Goal: Information Seeking & Learning: Compare options

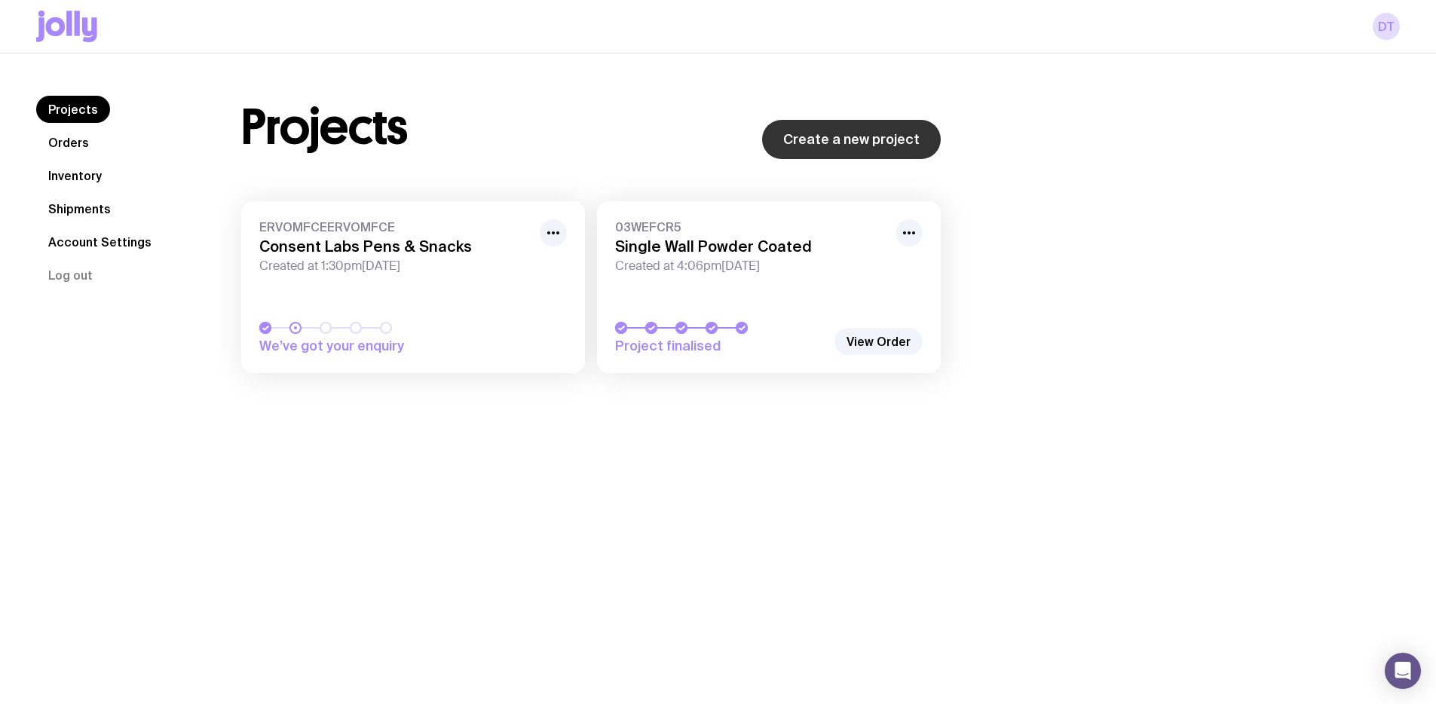
click at [893, 148] on link "Create a new project" at bounding box center [851, 139] width 179 height 39
click at [63, 18] on icon at bounding box center [66, 27] width 61 height 32
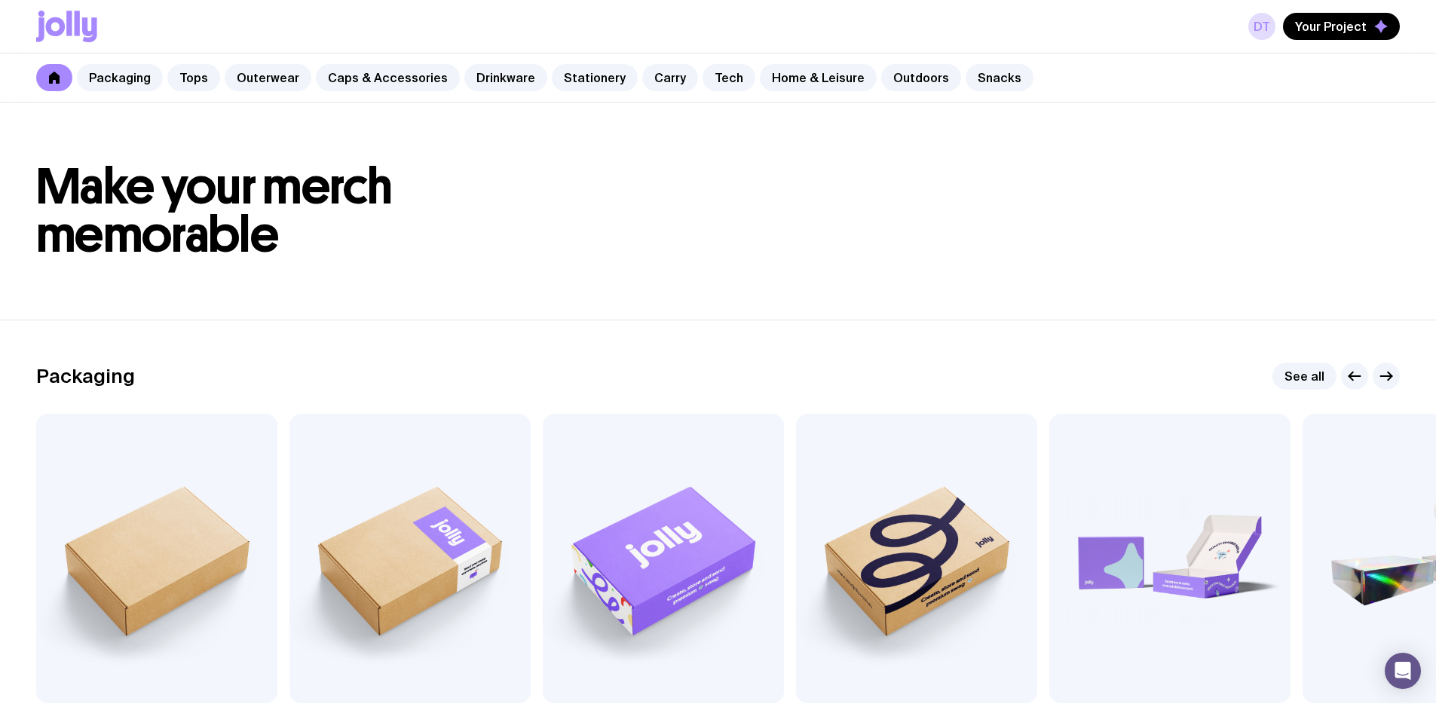
click at [1007, 80] on div "Packaging Tops Outerwear Caps & Accessories Drinkware Stationery Carry Tech Hom…" at bounding box center [718, 78] width 1436 height 49
click at [966, 69] on link "Snacks" at bounding box center [1000, 77] width 68 height 27
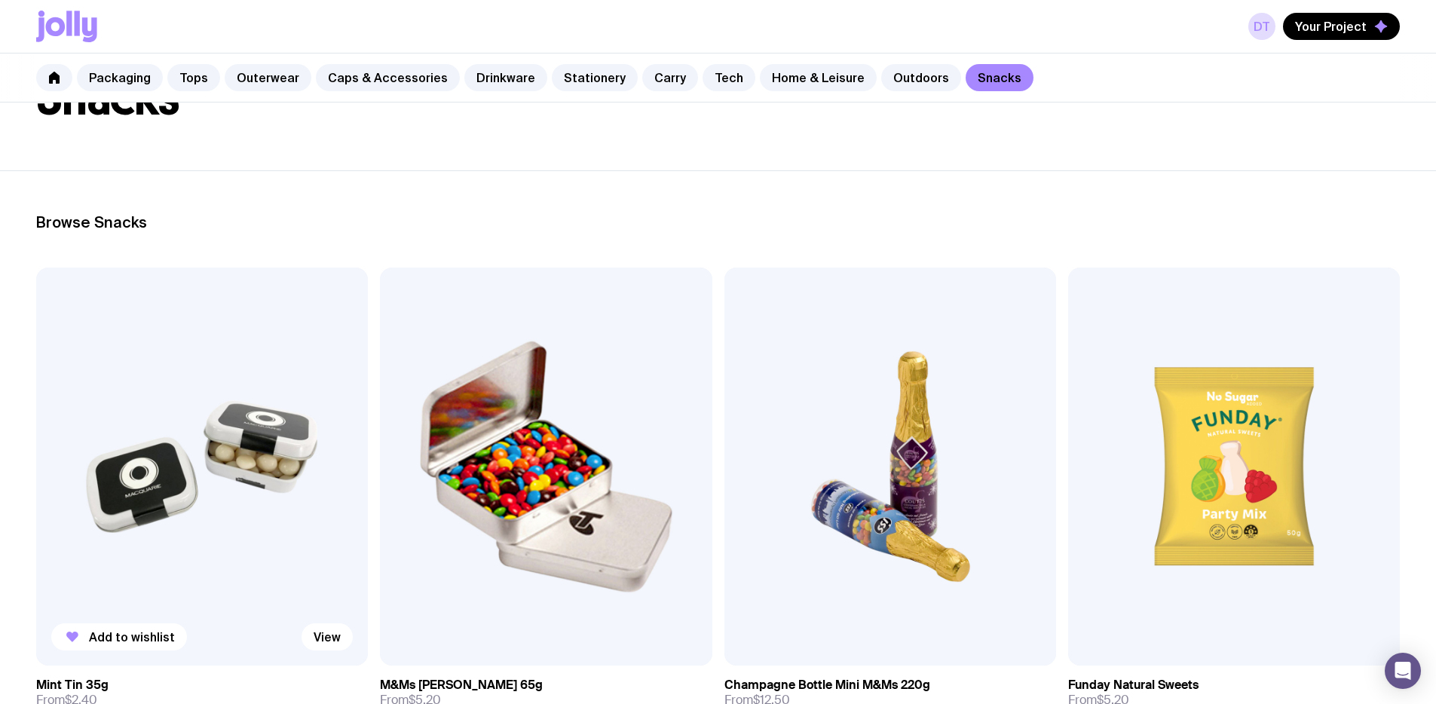
scroll to position [127, 0]
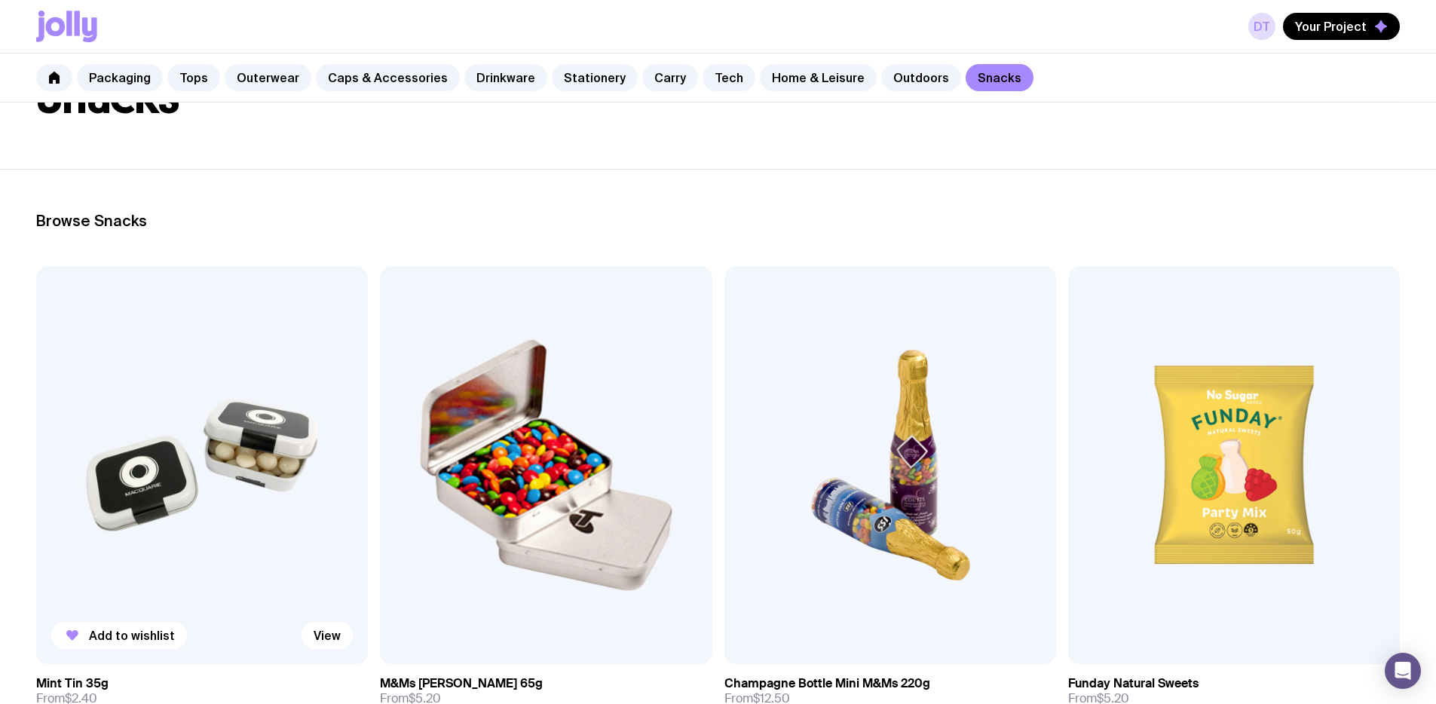
click at [176, 397] on img at bounding box center [202, 465] width 332 height 398
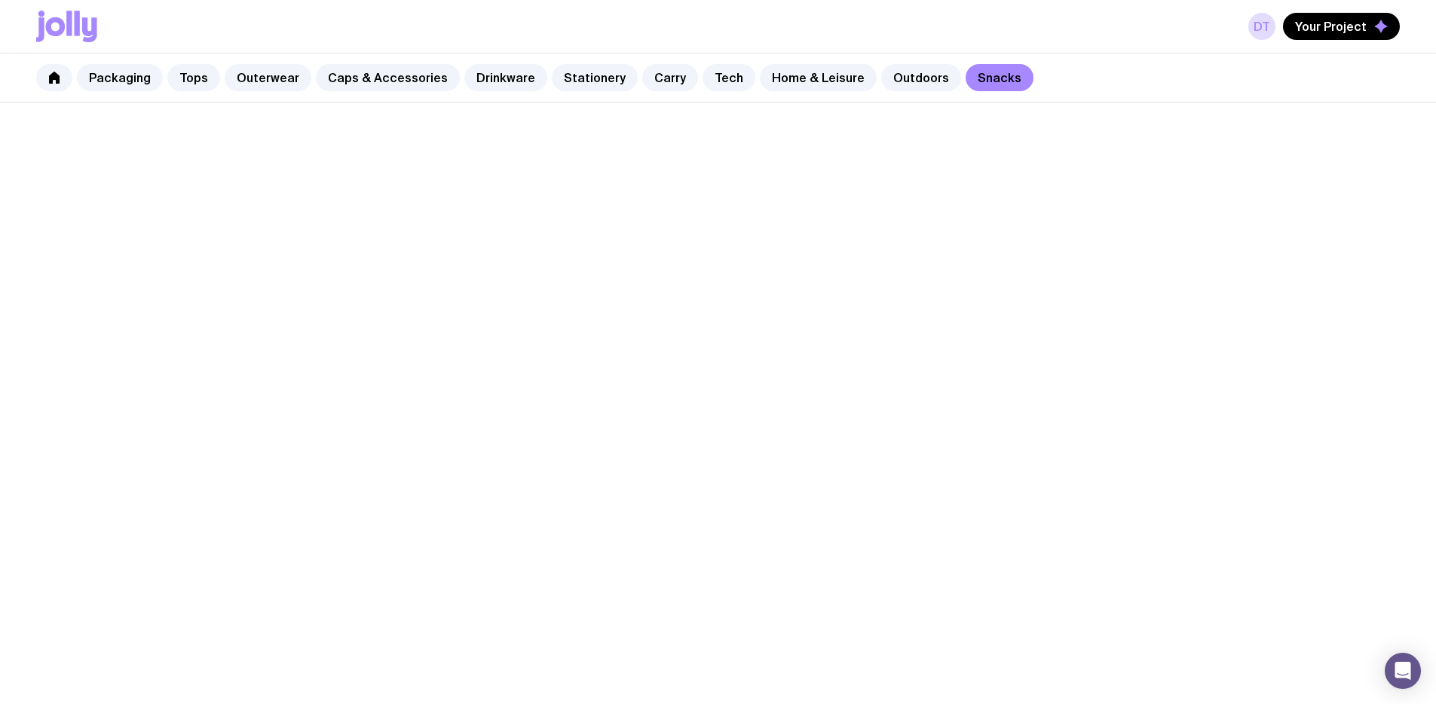
scroll to position [127, 0]
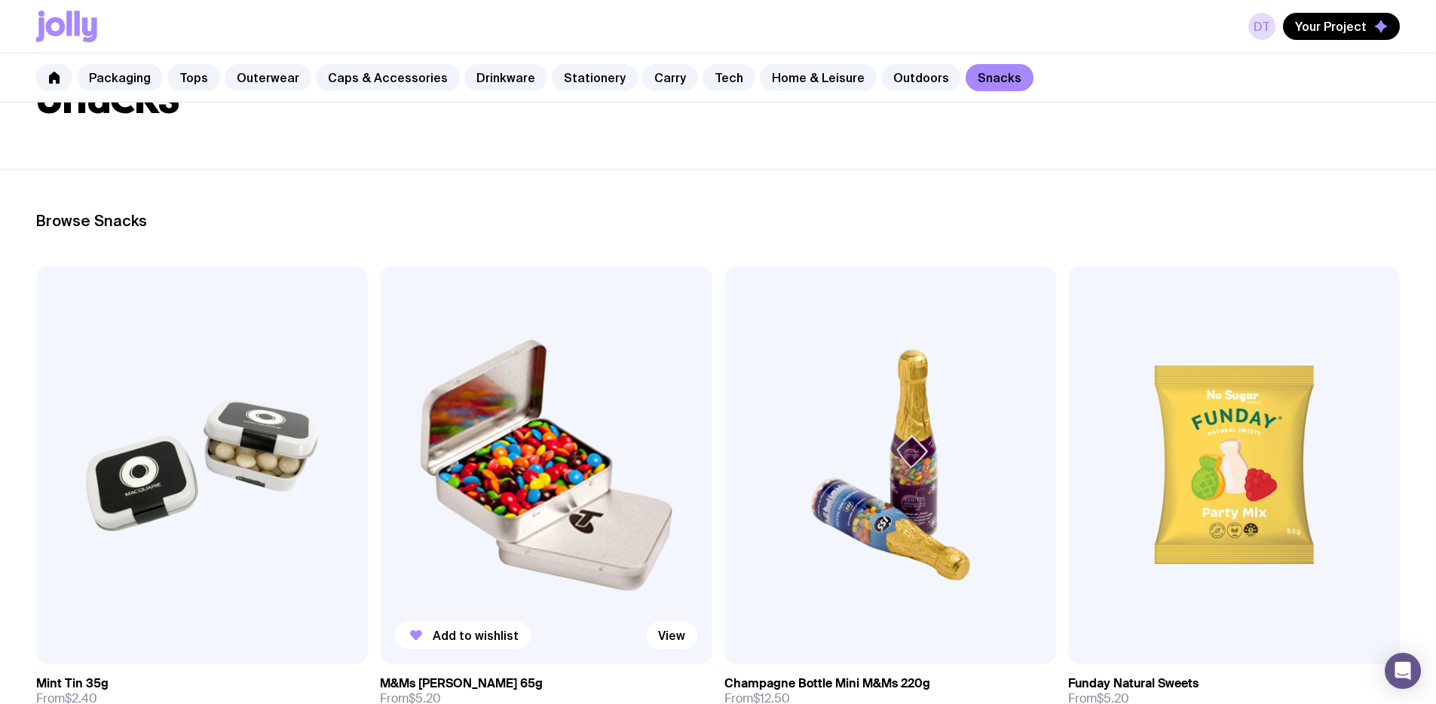
click at [395, 367] on img at bounding box center [546, 465] width 332 height 398
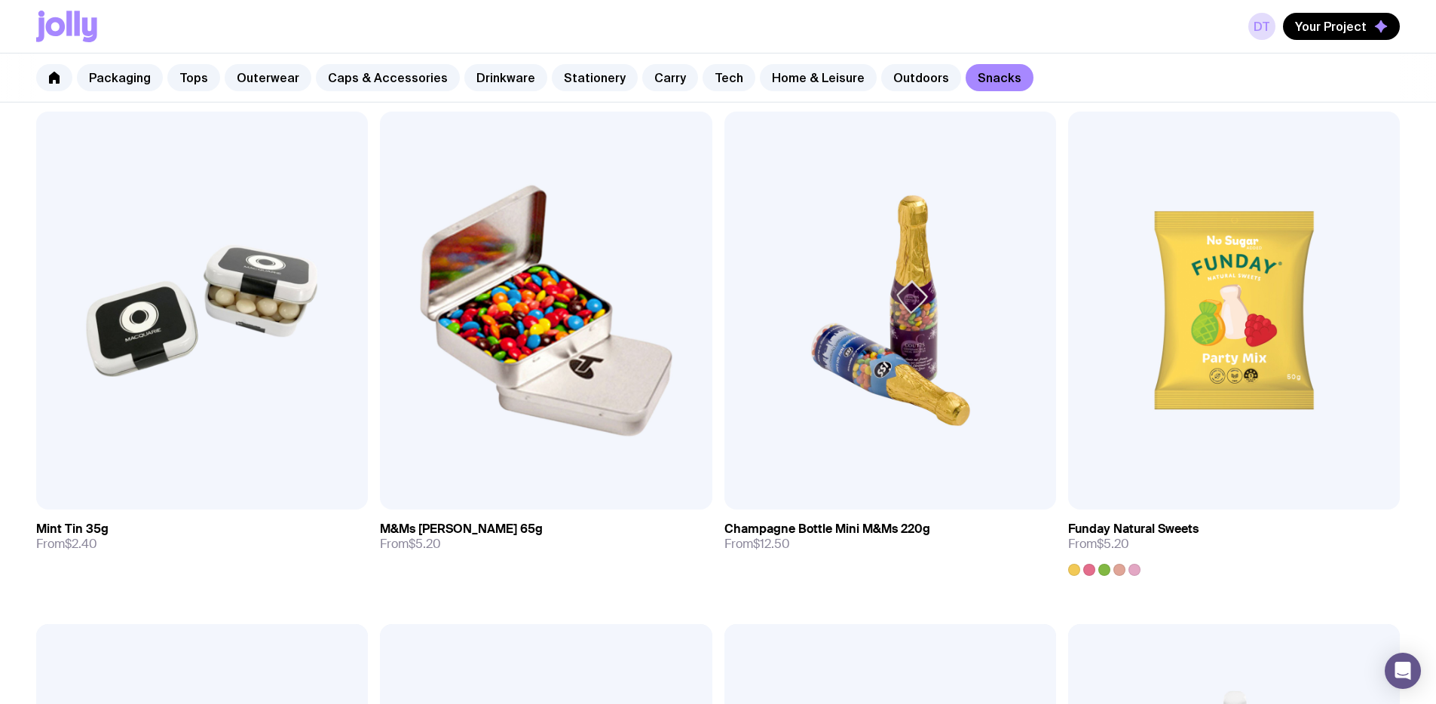
scroll to position [252, 0]
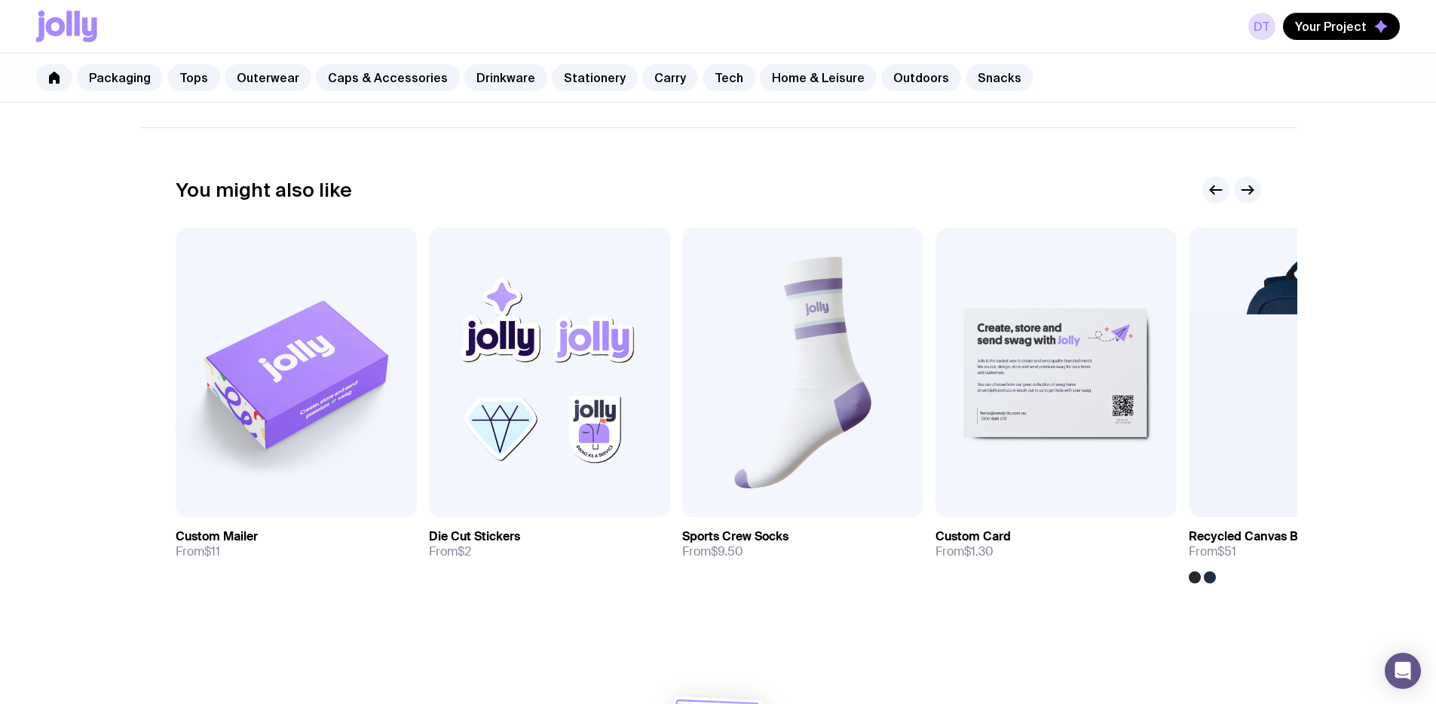
scroll to position [805, 0]
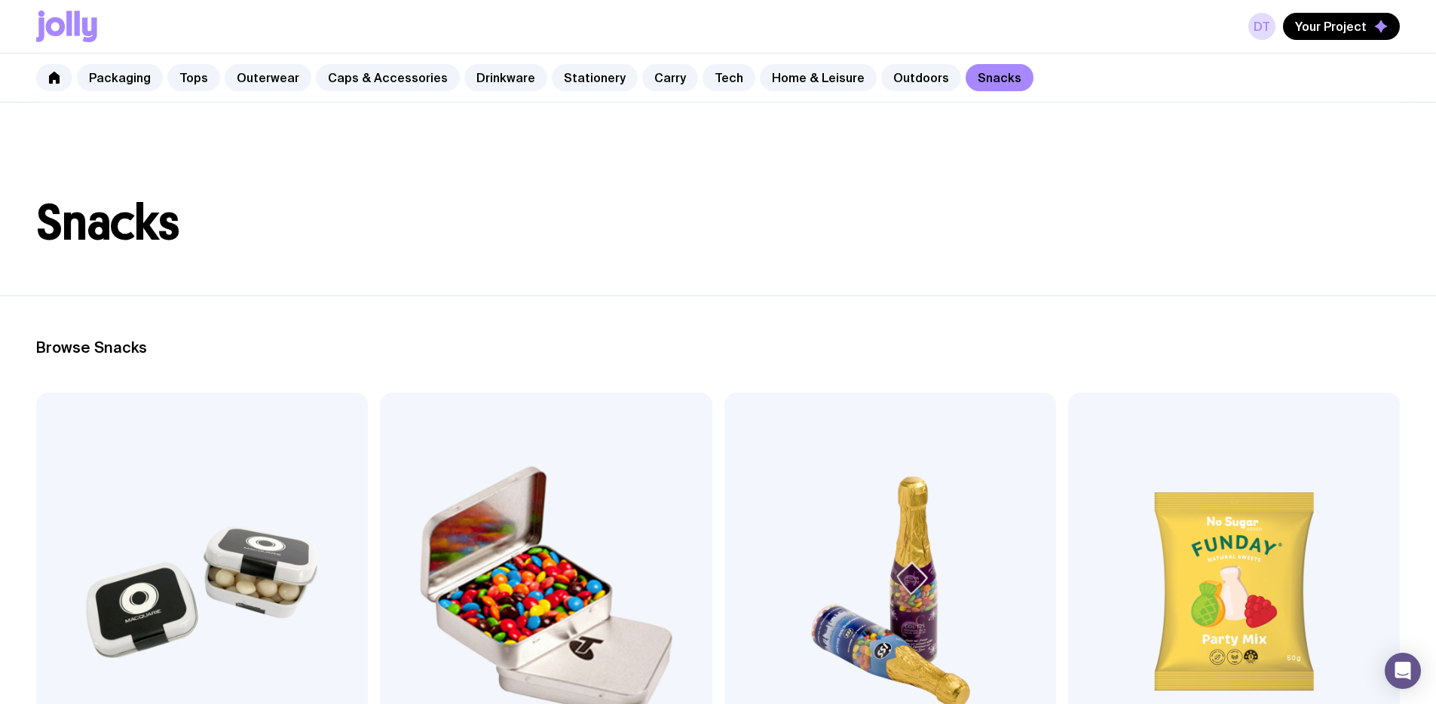
scroll to position [651, 0]
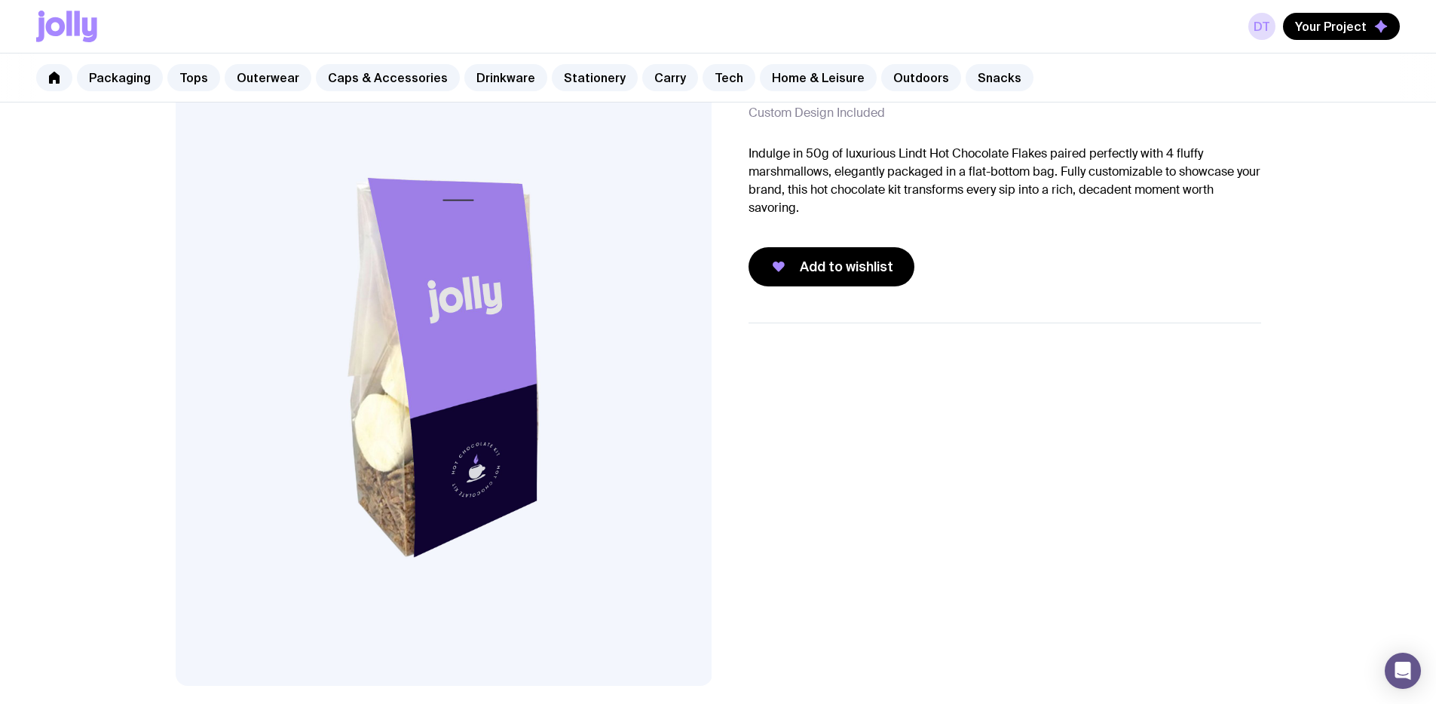
scroll to position [112, 0]
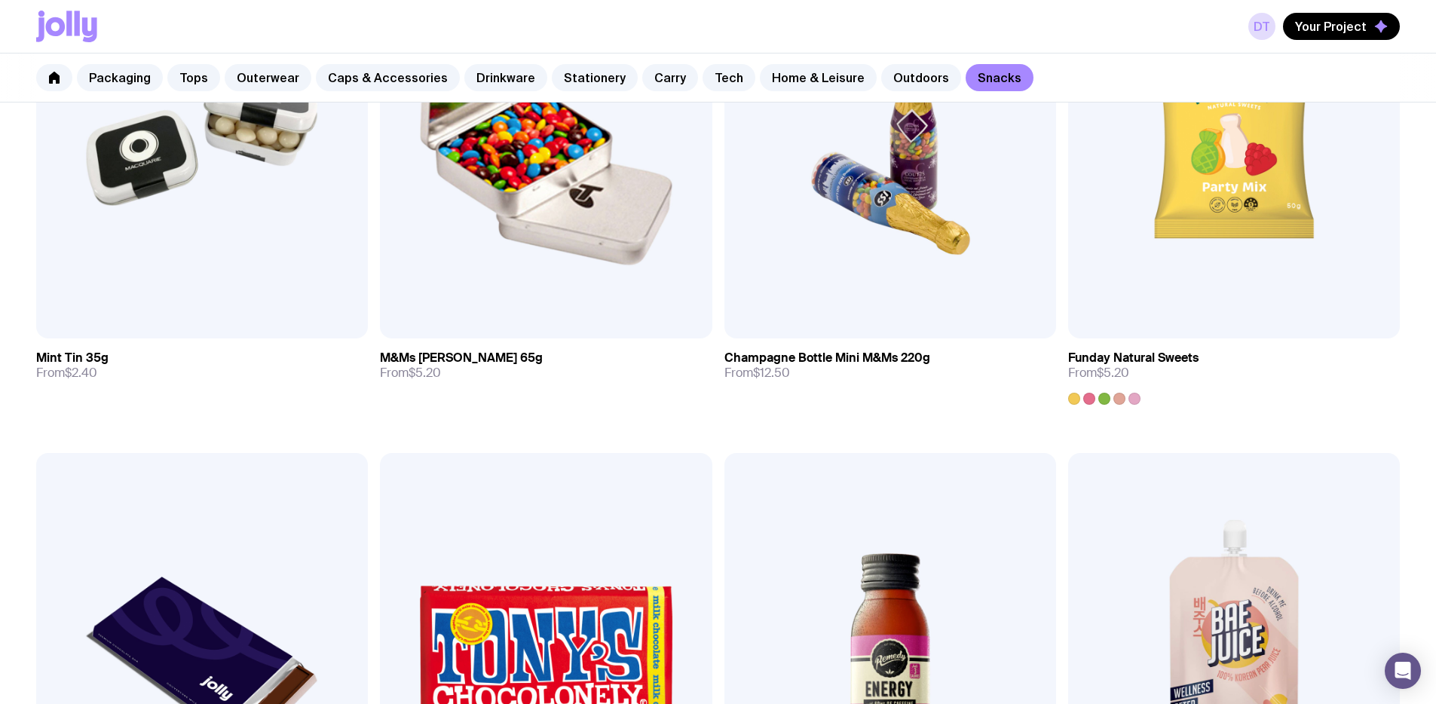
scroll to position [134, 0]
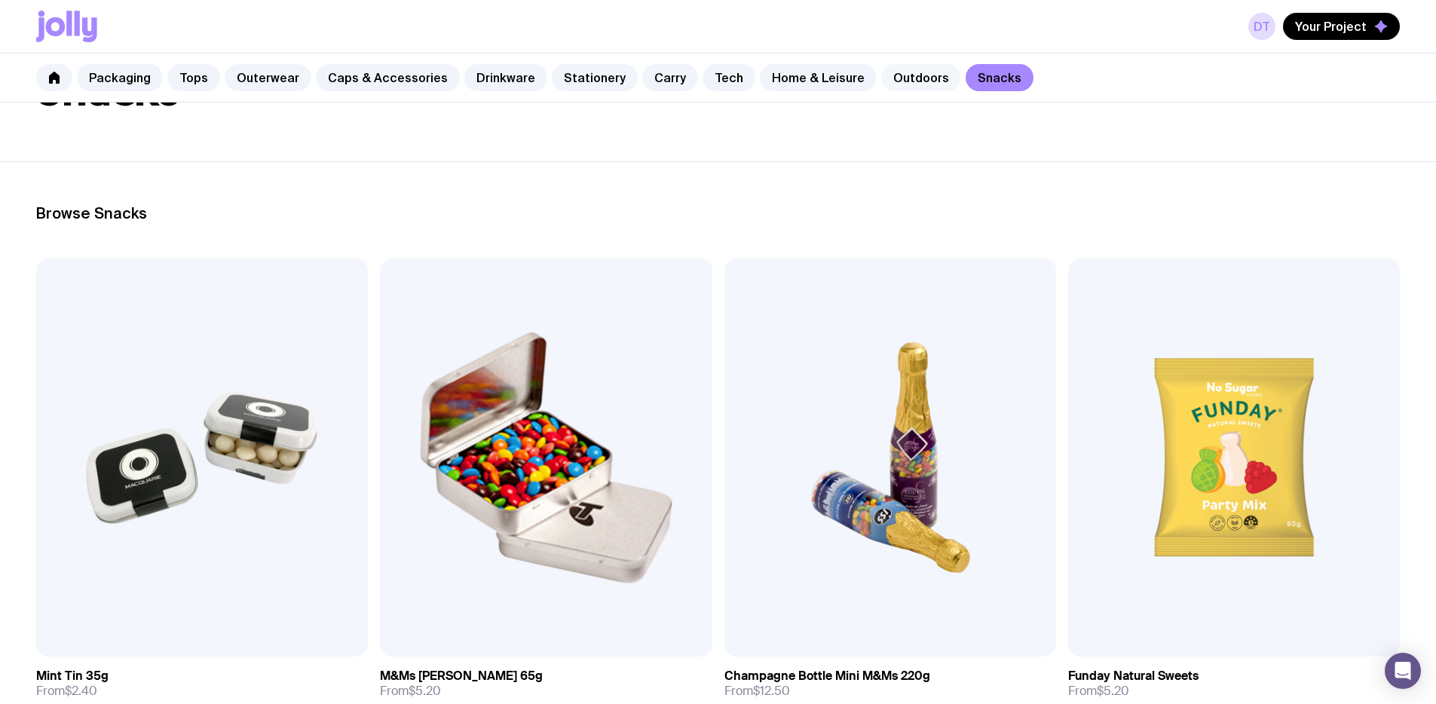
click at [901, 78] on link "Outdoors" at bounding box center [921, 77] width 80 height 27
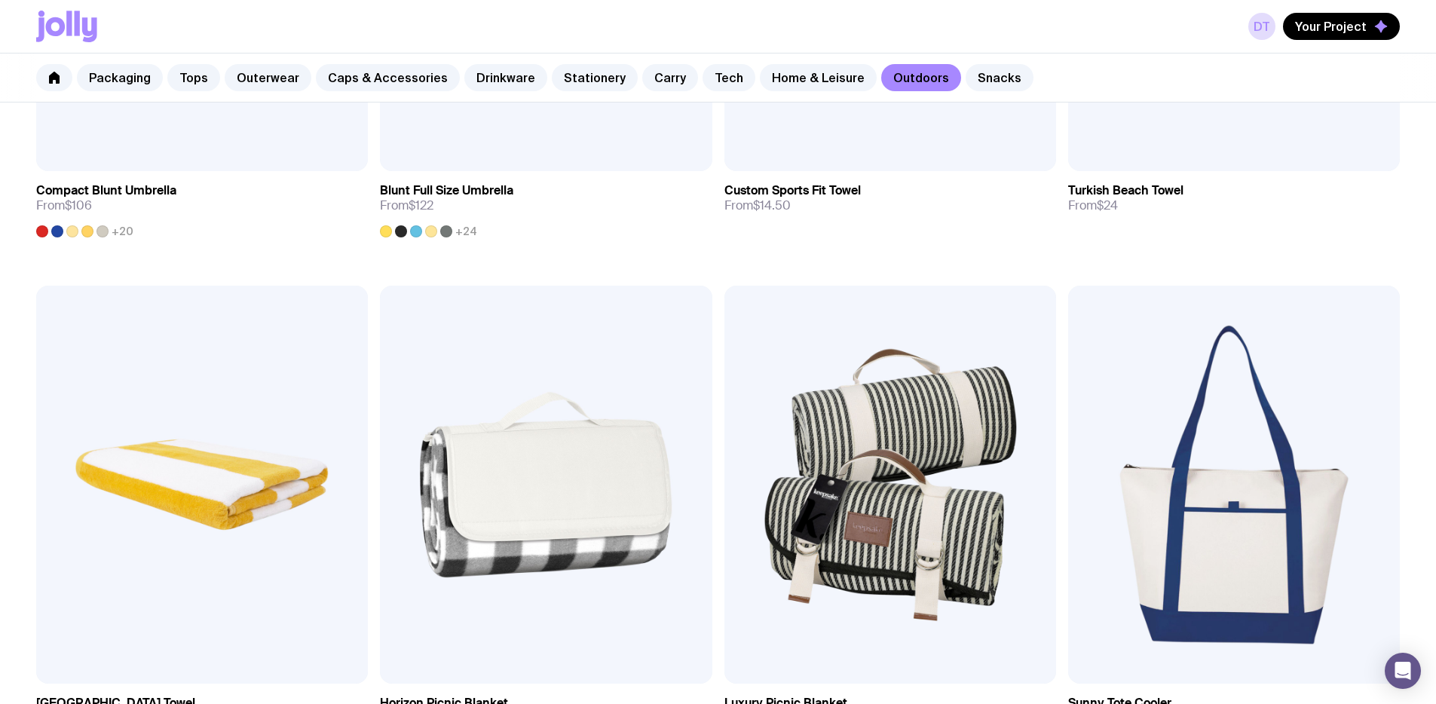
scroll to position [1136, 0]
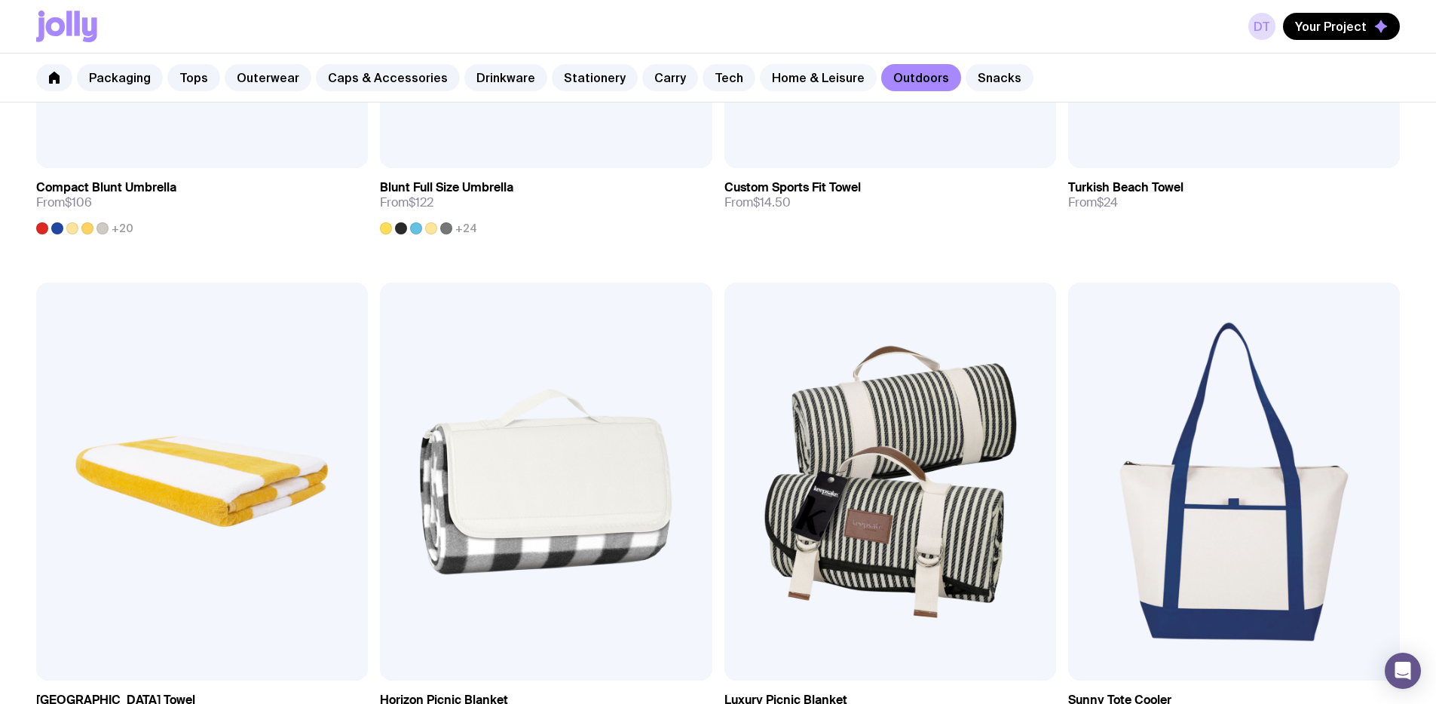
click at [793, 81] on link "Home & Leisure" at bounding box center [818, 77] width 117 height 27
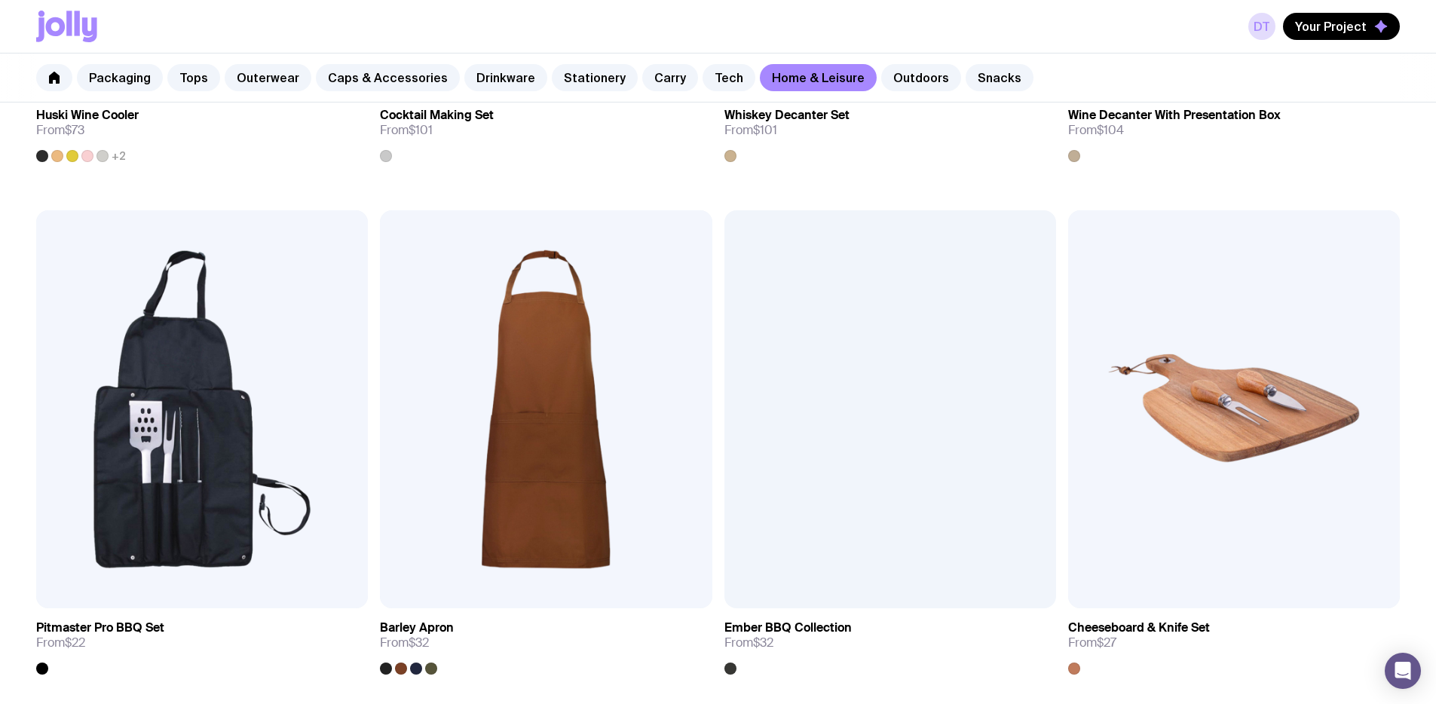
scroll to position [1210, 0]
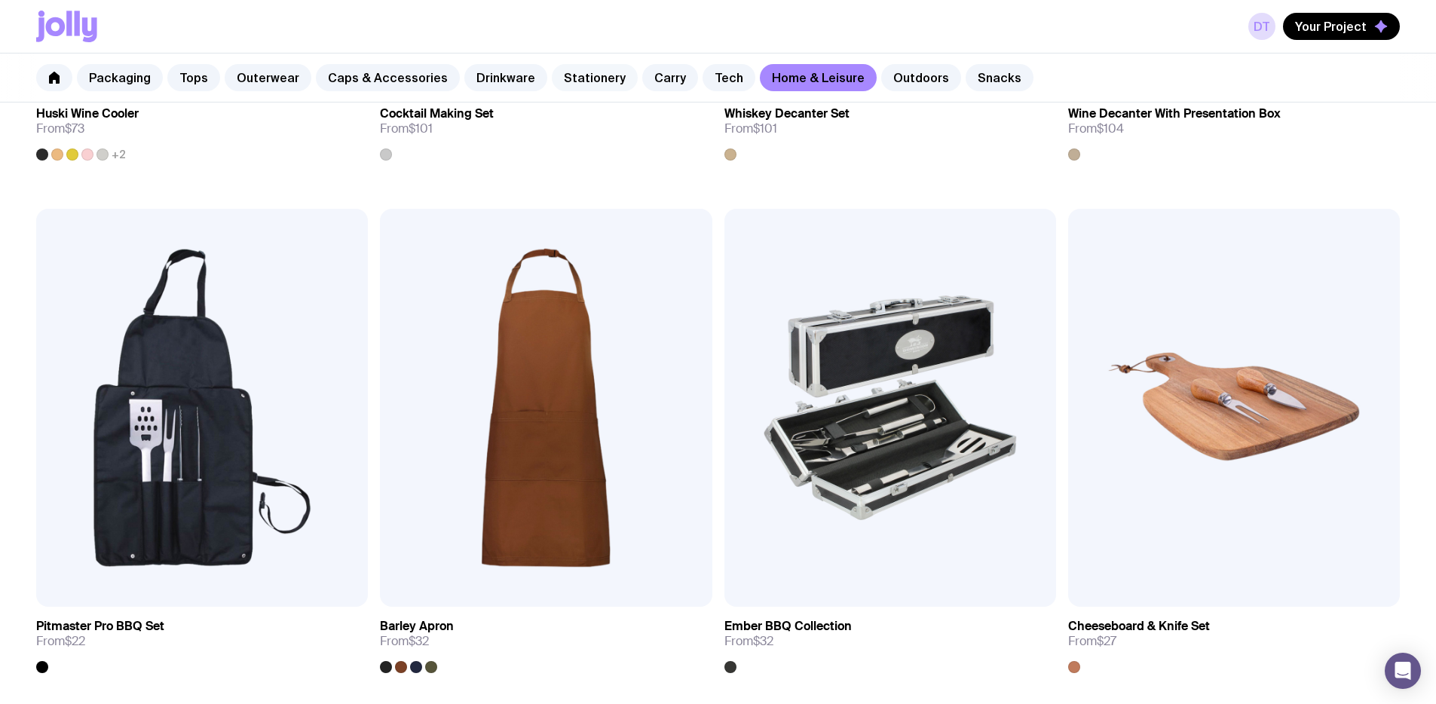
click at [597, 84] on link "Stationery" at bounding box center [595, 77] width 86 height 27
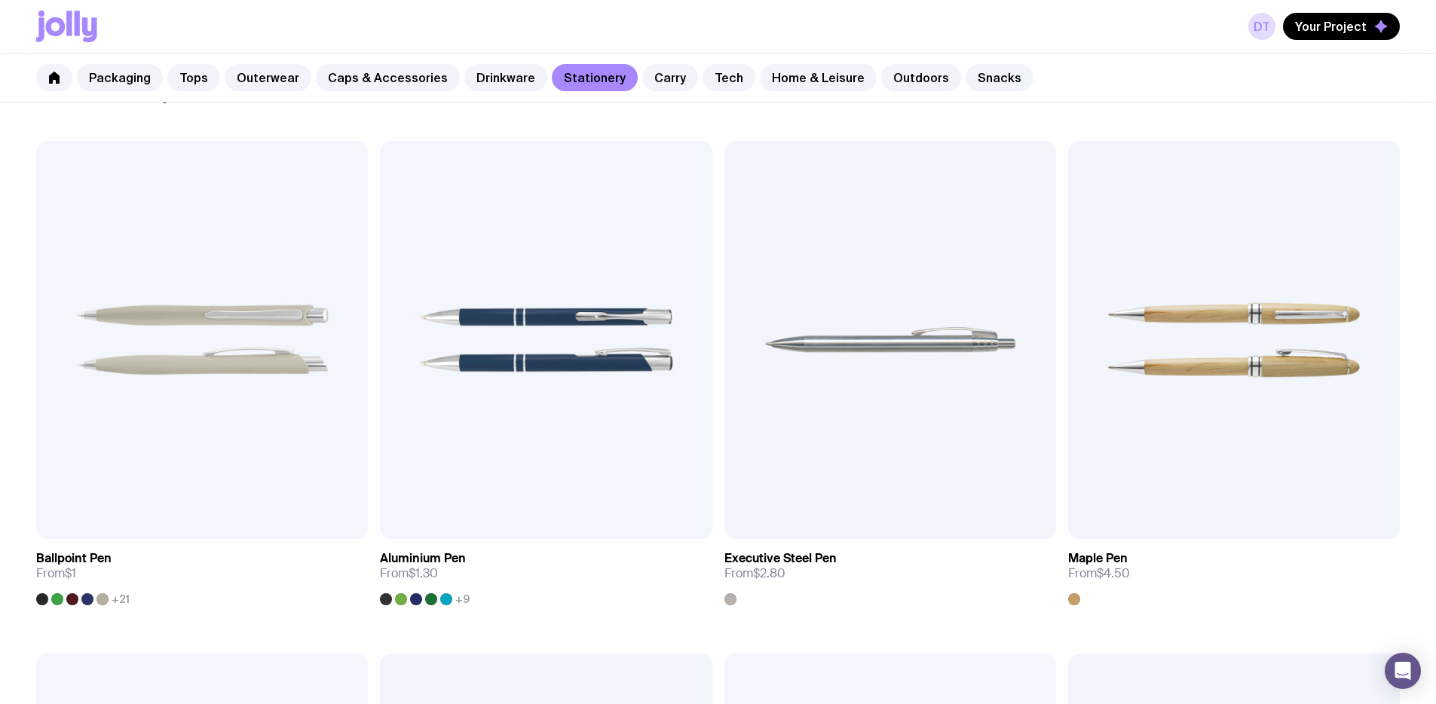
scroll to position [257, 0]
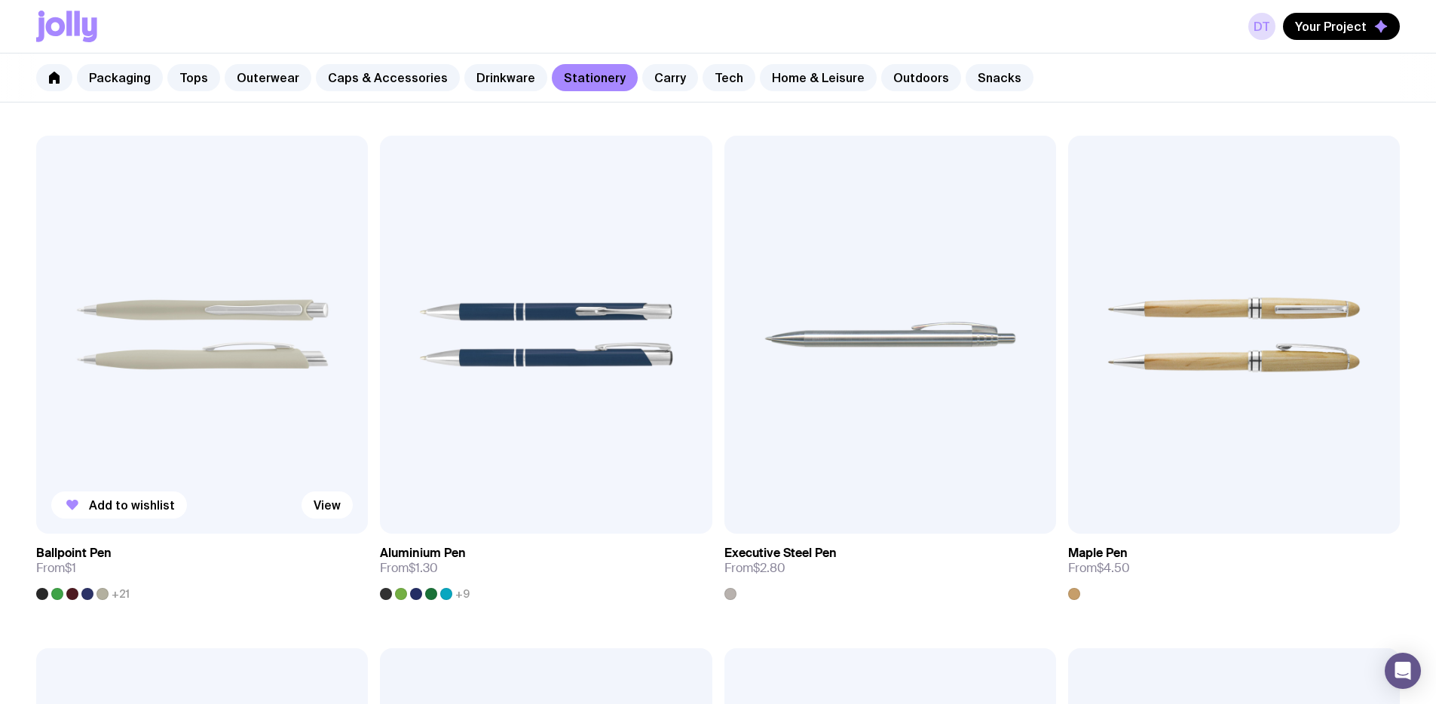
click at [83, 330] on img at bounding box center [202, 335] width 332 height 398
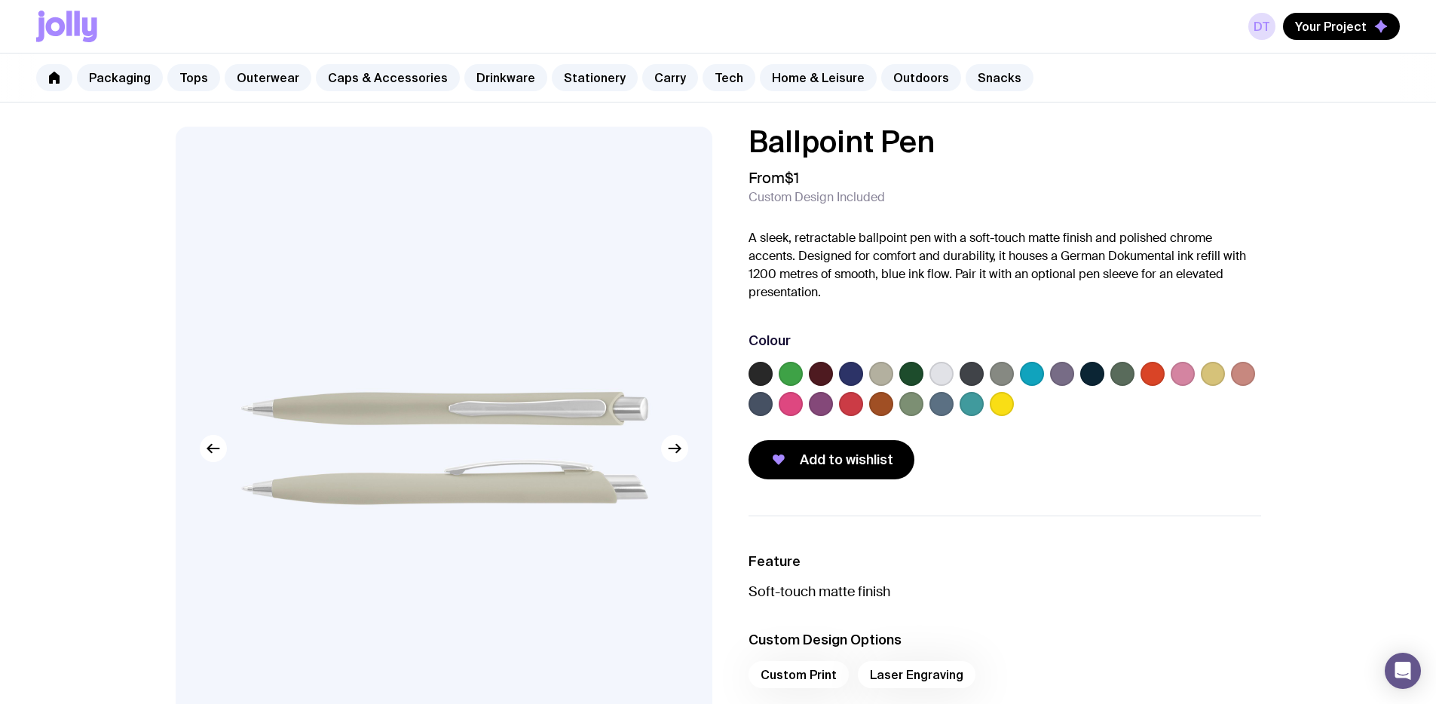
click at [1034, 375] on label at bounding box center [1032, 374] width 24 height 24
click at [0, 0] on input "radio" at bounding box center [0, 0] width 0 height 0
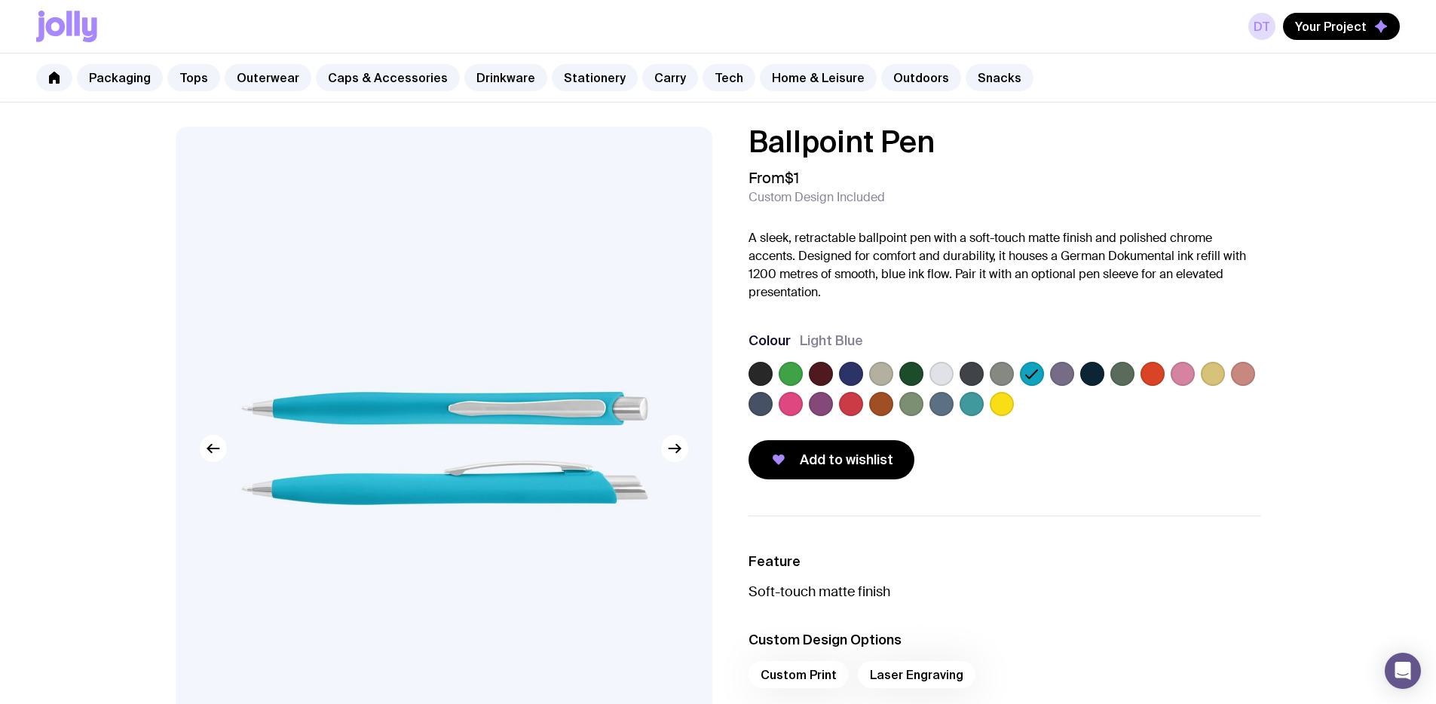
click at [956, 404] on div at bounding box center [1005, 392] width 513 height 60
click at [966, 405] on label at bounding box center [972, 404] width 24 height 24
click at [0, 0] on input "radio" at bounding box center [0, 0] width 0 height 0
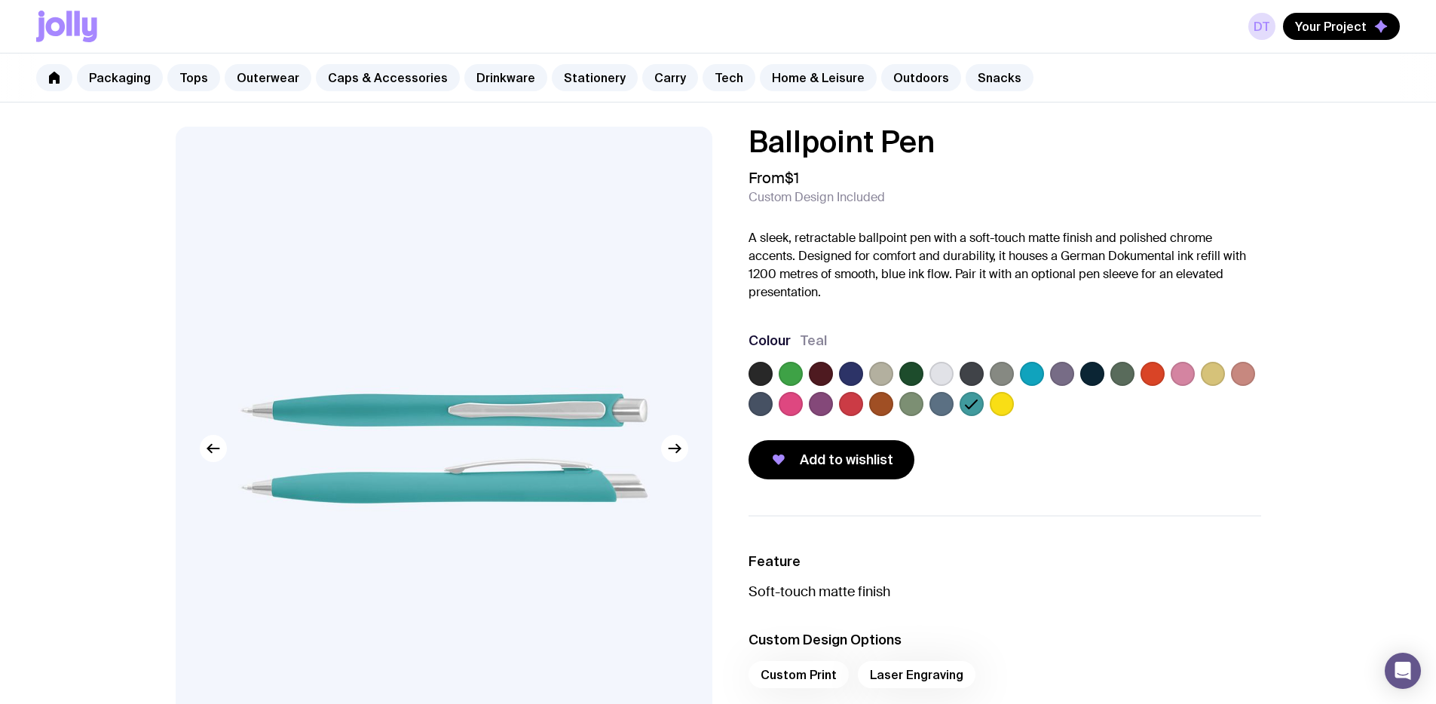
click at [751, 404] on label at bounding box center [761, 404] width 24 height 24
click at [0, 0] on input "radio" at bounding box center [0, 0] width 0 height 0
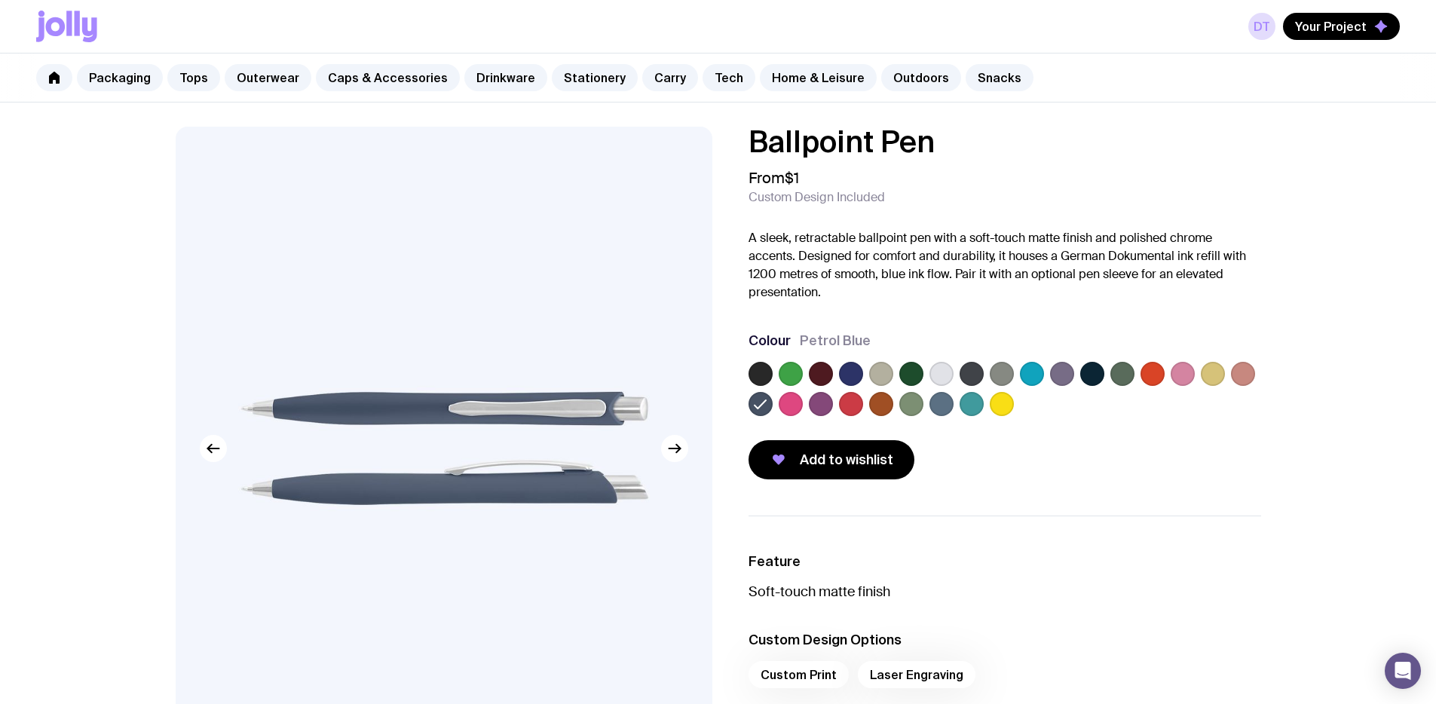
click at [780, 403] on label at bounding box center [791, 404] width 24 height 24
click at [0, 0] on input "radio" at bounding box center [0, 0] width 0 height 0
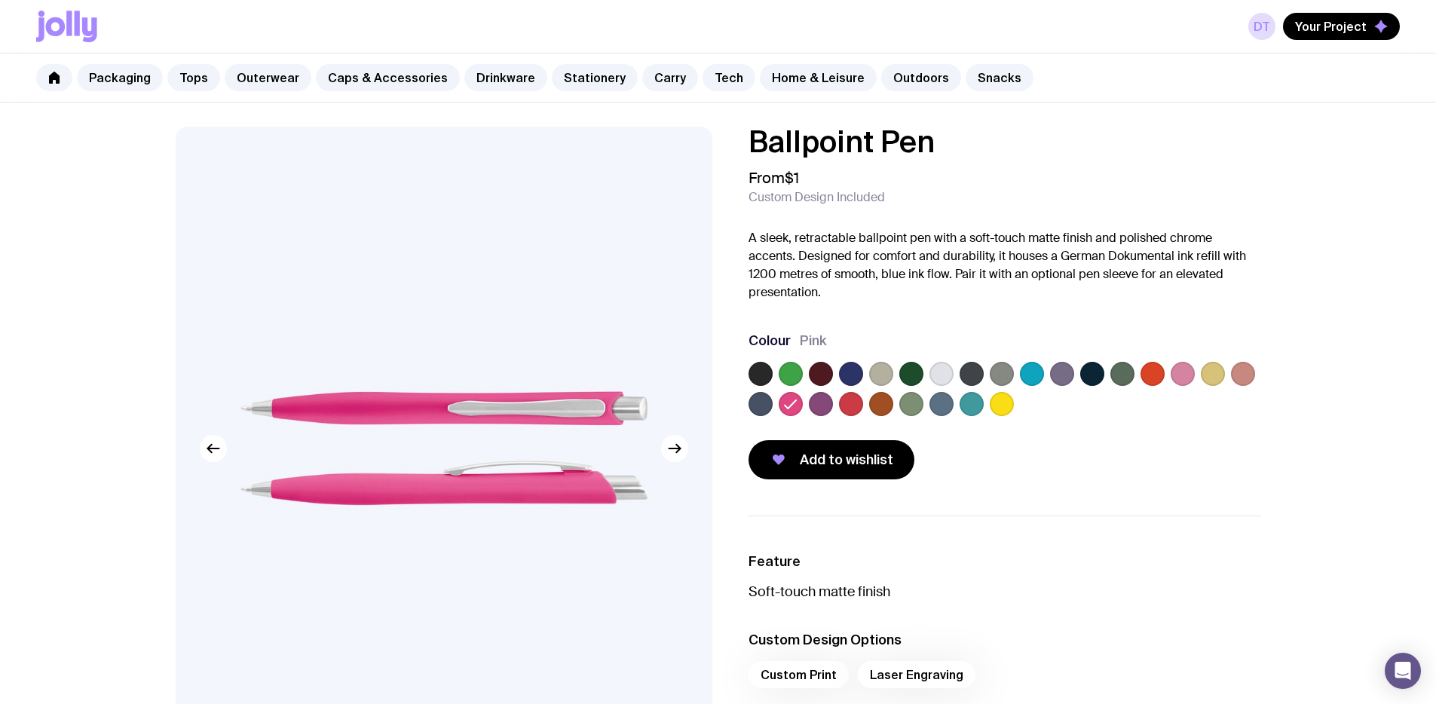
click at [1014, 369] on div at bounding box center [1005, 392] width 513 height 60
click at [936, 372] on label at bounding box center [942, 374] width 24 height 24
click at [0, 0] on input "radio" at bounding box center [0, 0] width 0 height 0
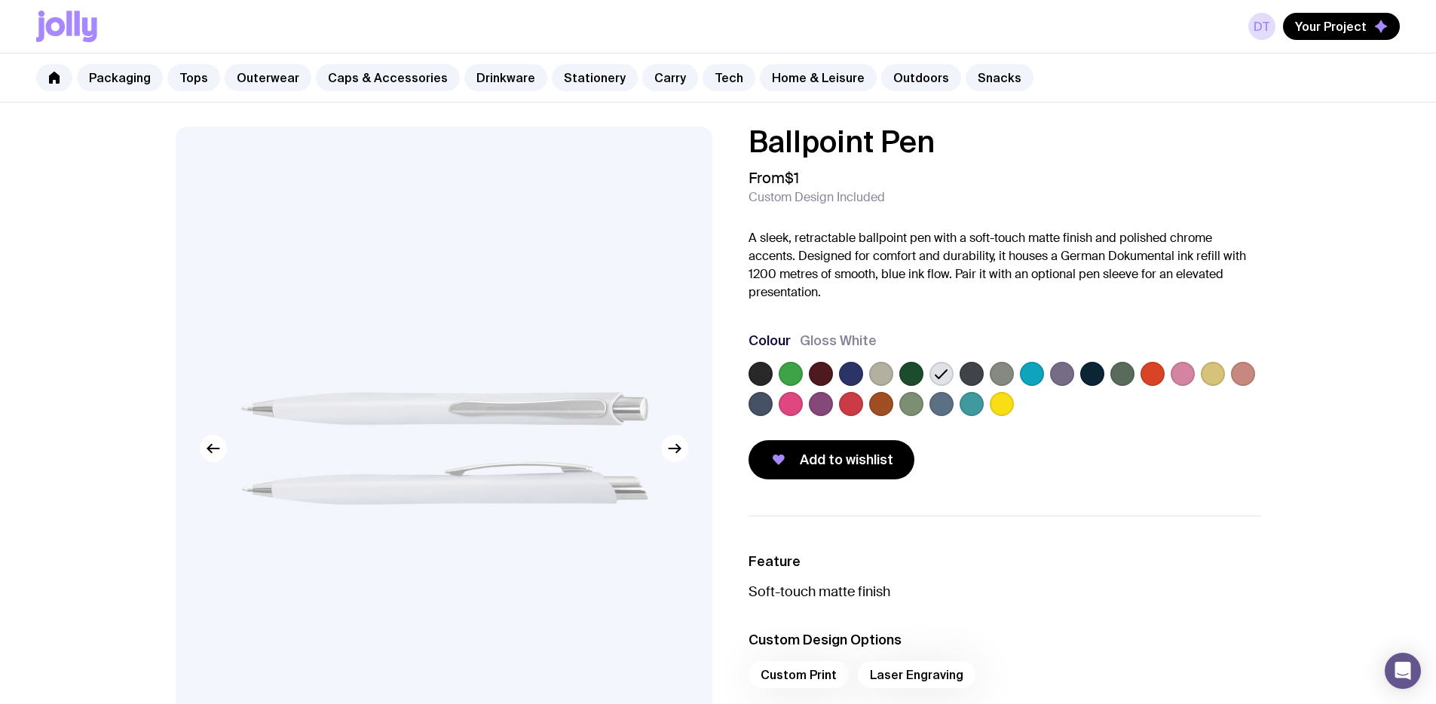
click at [911, 376] on label at bounding box center [912, 374] width 24 height 24
click at [0, 0] on input "radio" at bounding box center [0, 0] width 0 height 0
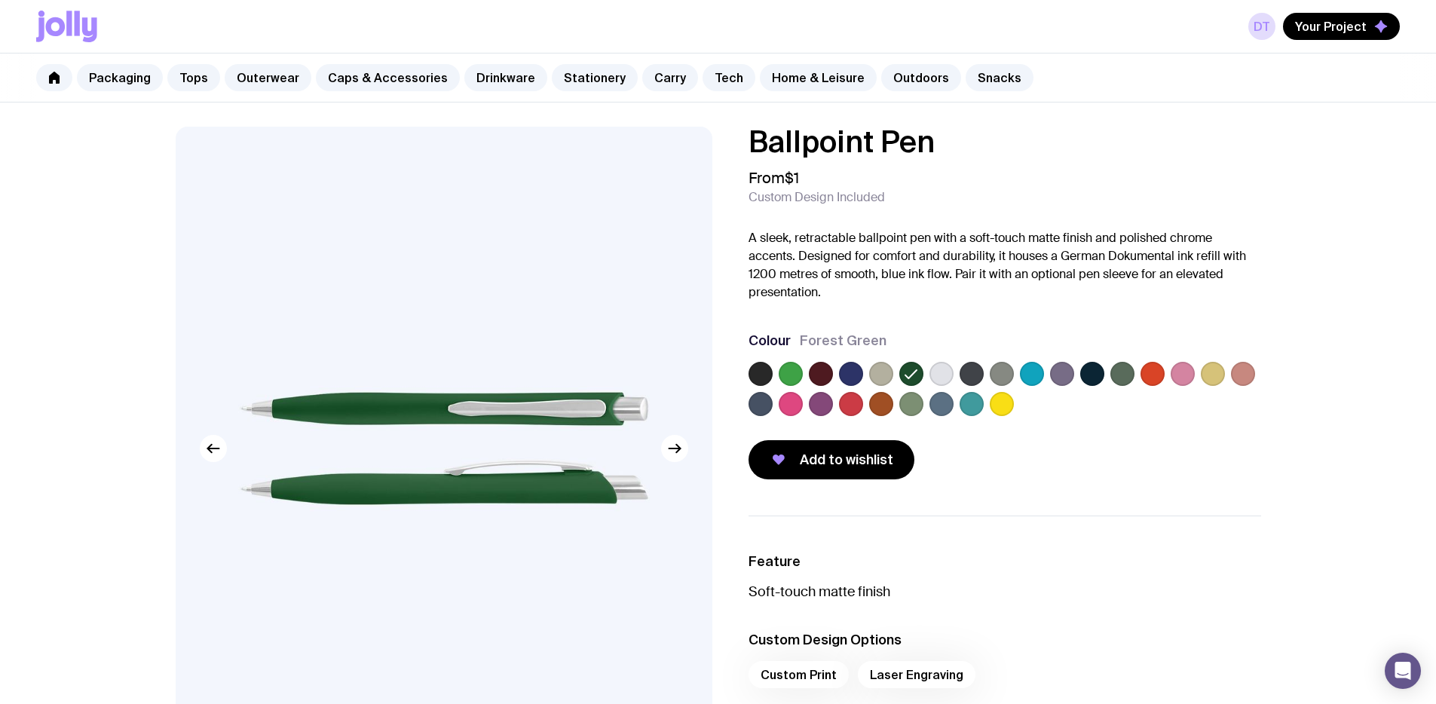
click at [847, 375] on label at bounding box center [851, 374] width 24 height 24
click at [0, 0] on input "radio" at bounding box center [0, 0] width 0 height 0
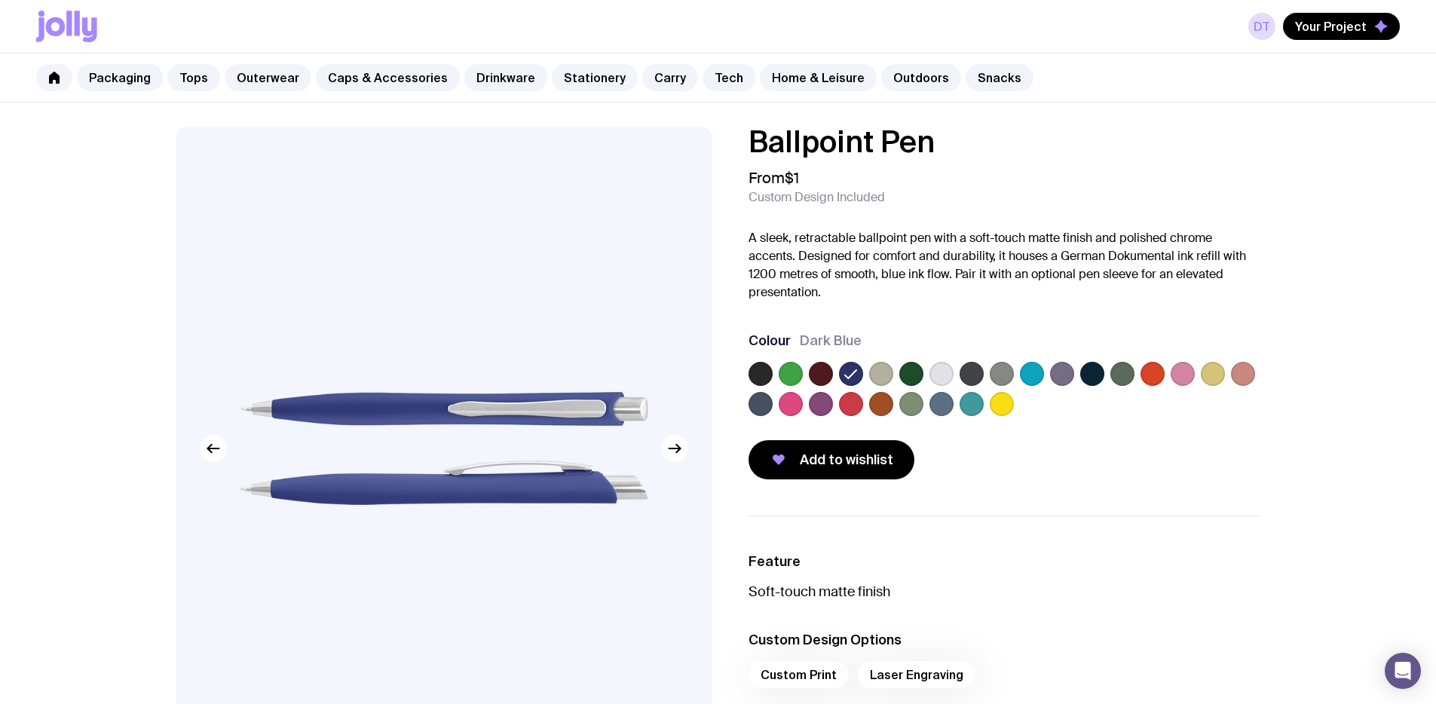
click at [811, 375] on label at bounding box center [821, 374] width 24 height 24
click at [0, 0] on input "radio" at bounding box center [0, 0] width 0 height 0
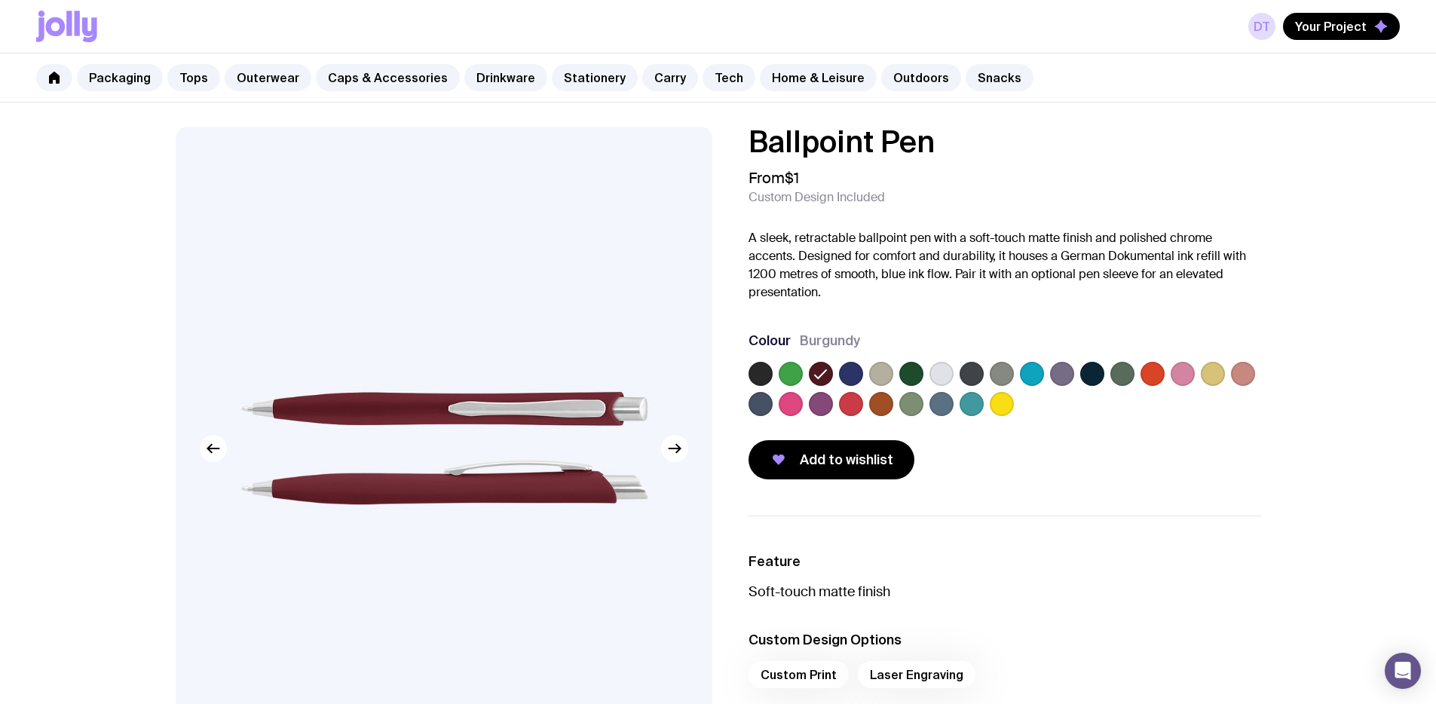
click at [822, 395] on label at bounding box center [821, 404] width 24 height 24
click at [0, 0] on input "radio" at bounding box center [0, 0] width 0 height 0
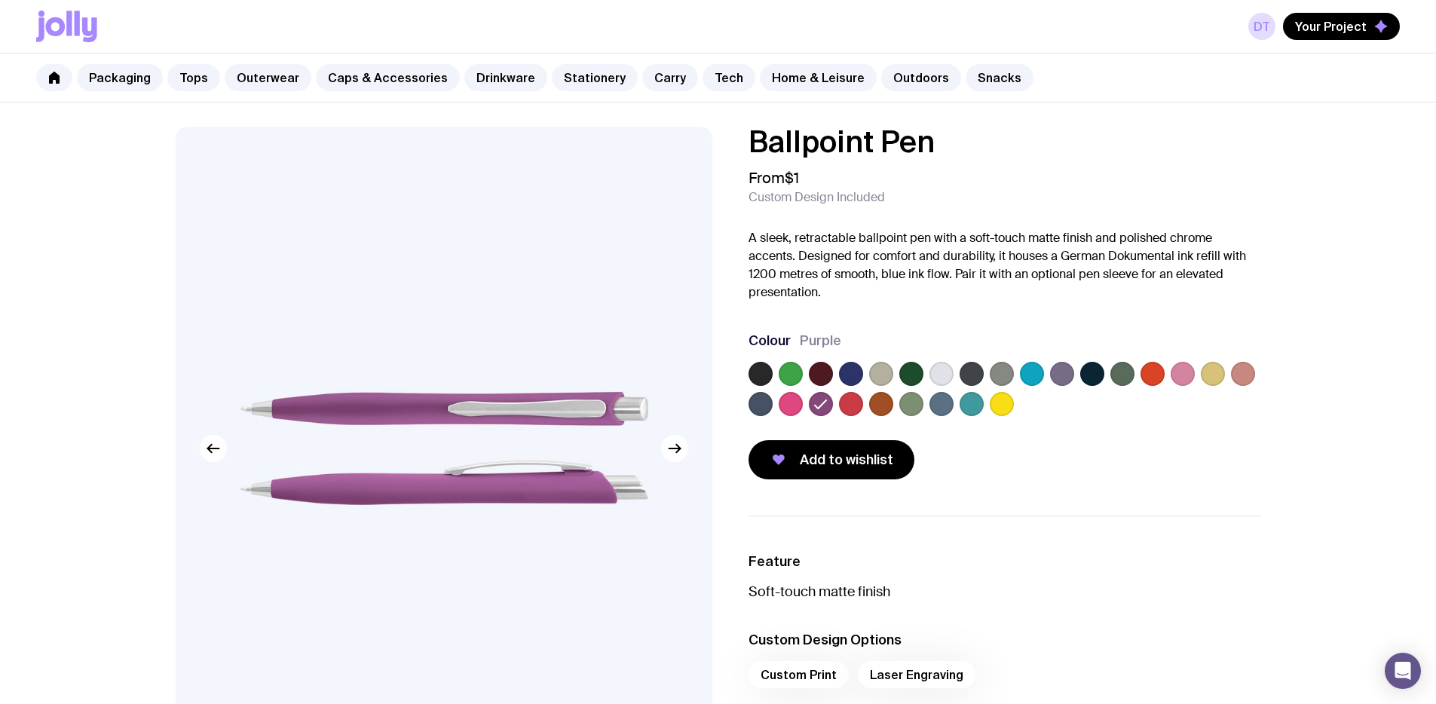
click at [884, 394] on label at bounding box center [881, 404] width 24 height 24
click at [0, 0] on input "radio" at bounding box center [0, 0] width 0 height 0
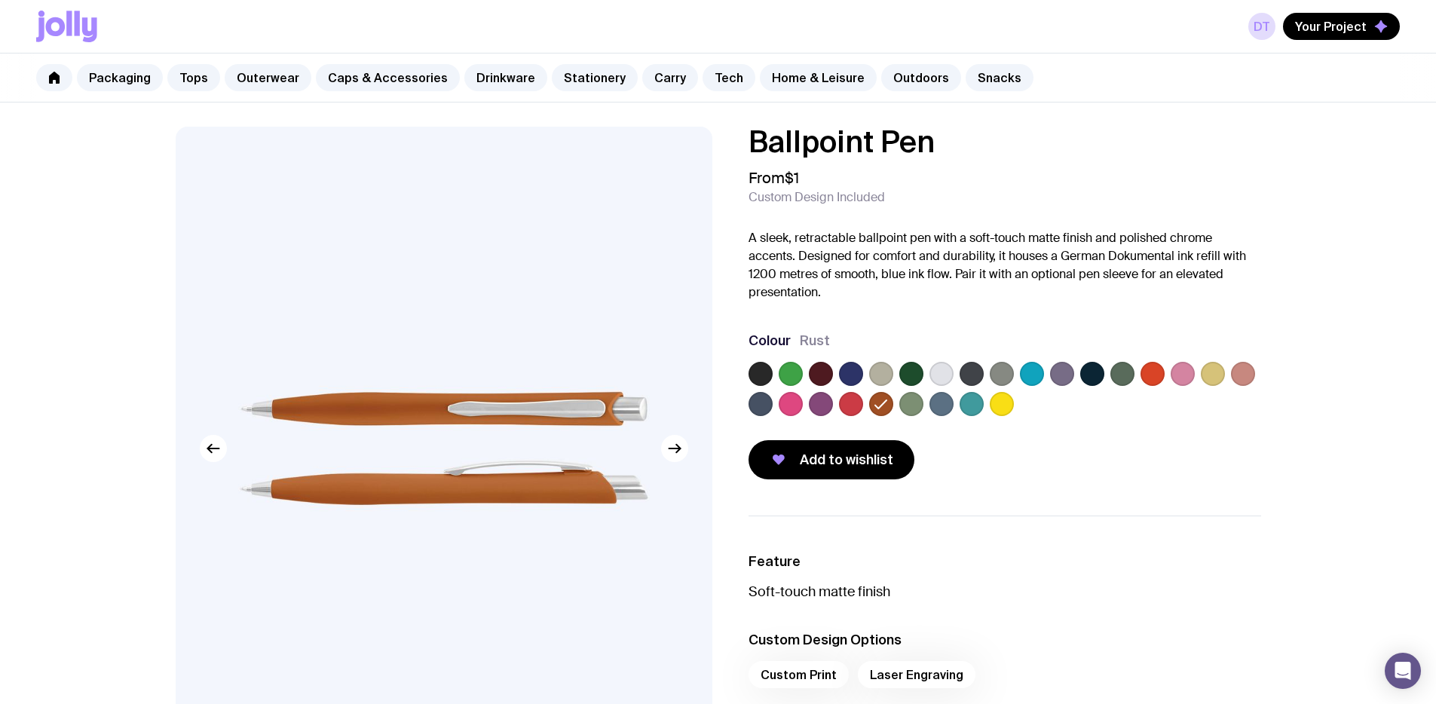
click at [908, 400] on label at bounding box center [912, 404] width 24 height 24
click at [0, 0] on input "radio" at bounding box center [0, 0] width 0 height 0
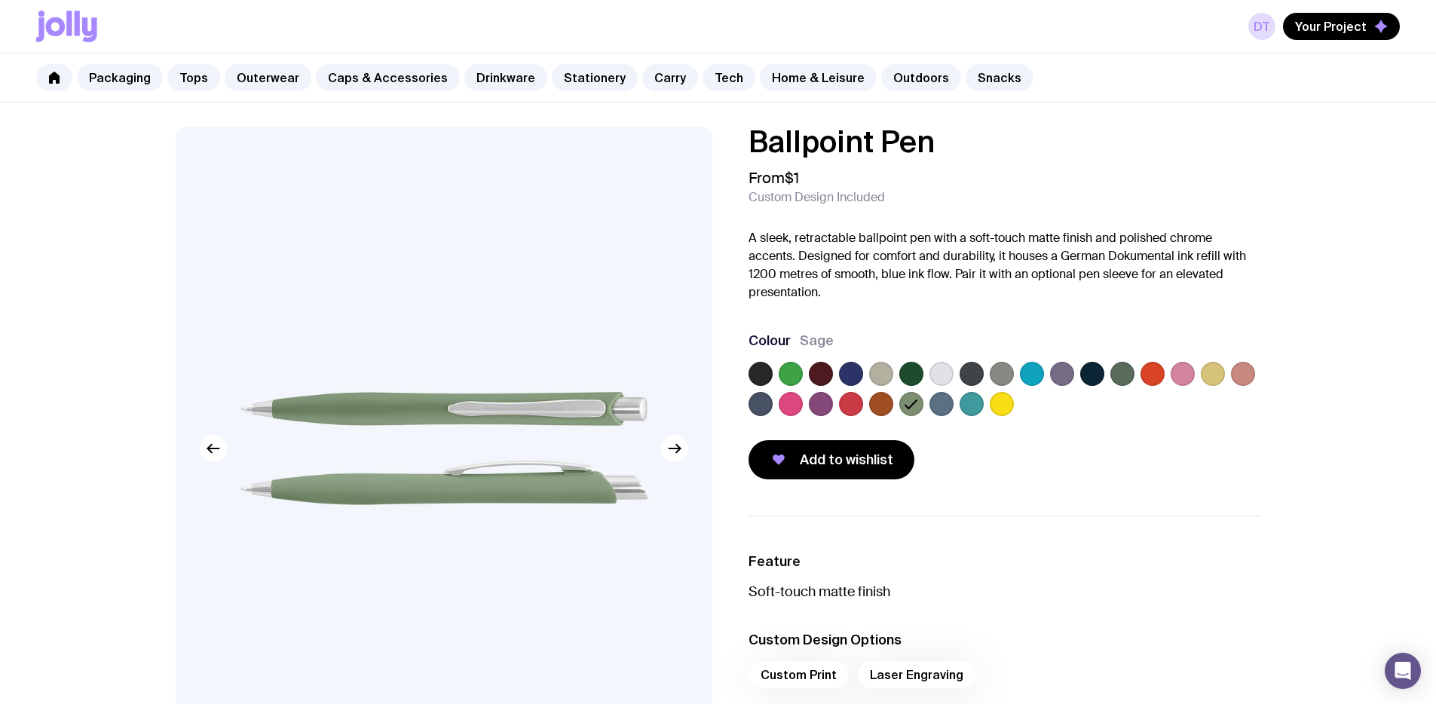
drag, startPoint x: 939, startPoint y: 400, endPoint x: 958, endPoint y: 400, distance: 18.9
click at [940, 400] on label at bounding box center [942, 404] width 24 height 24
click at [0, 0] on input "radio" at bounding box center [0, 0] width 0 height 0
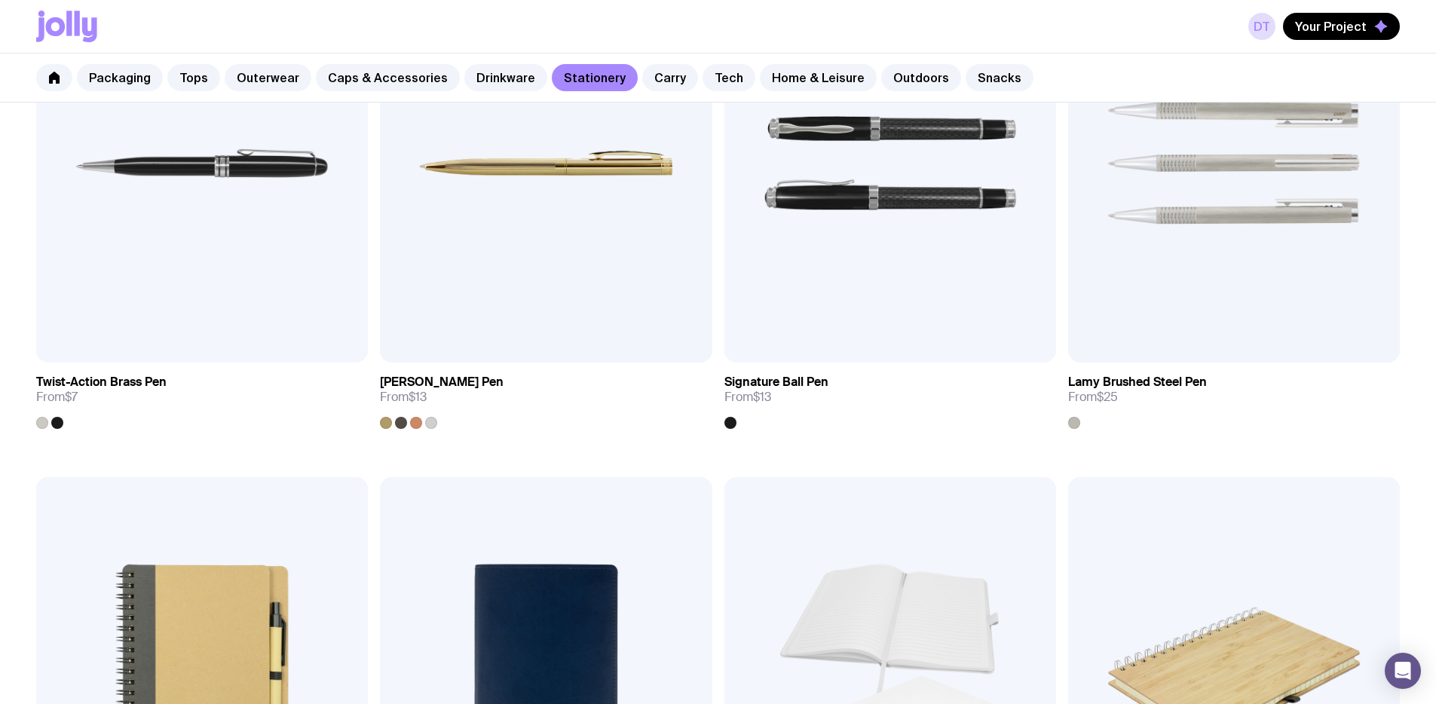
scroll to position [943, 0]
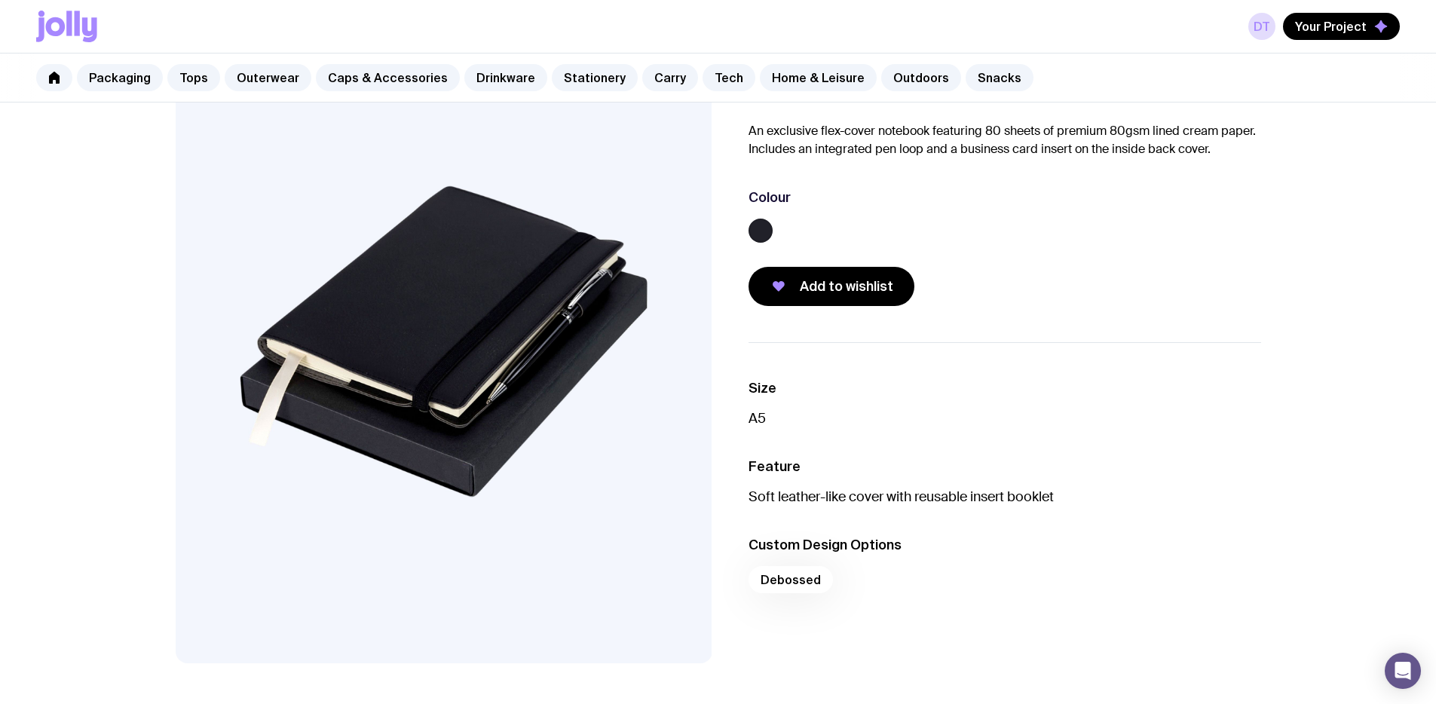
scroll to position [106, 0]
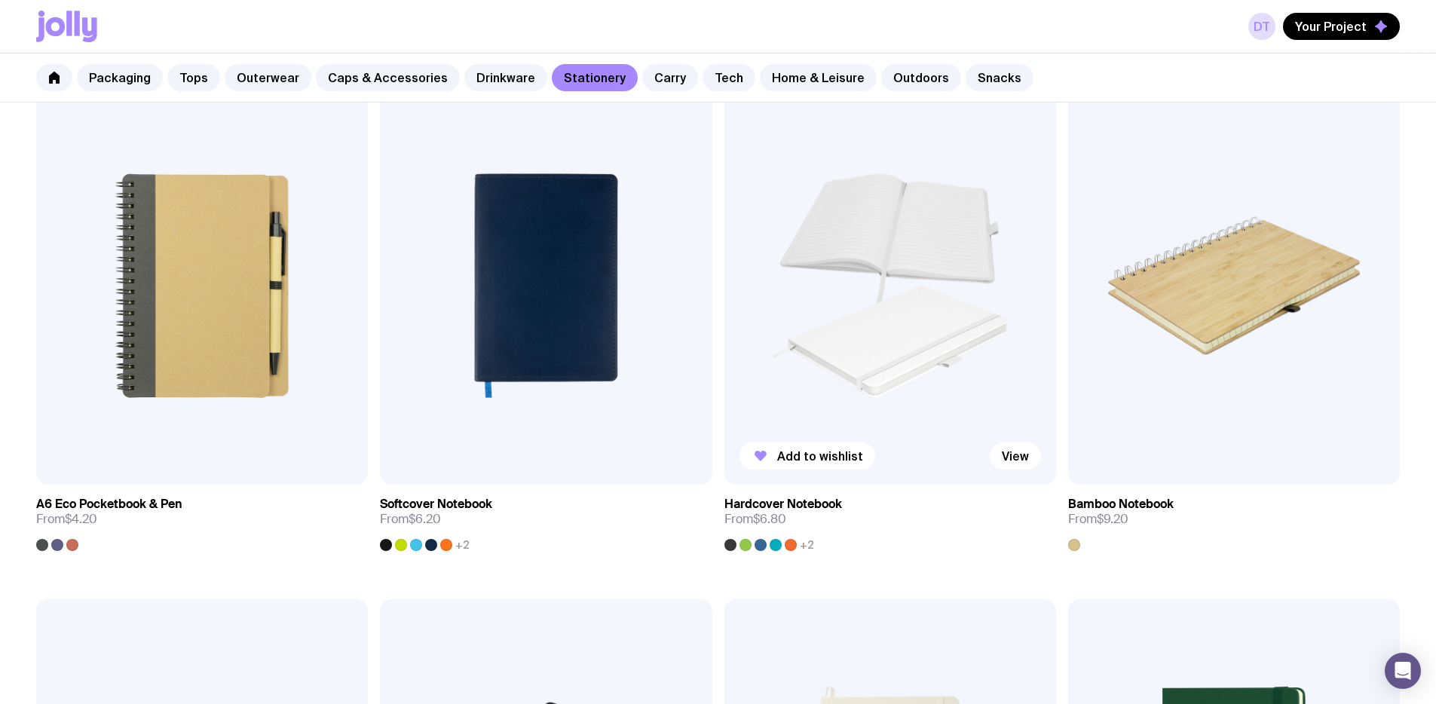
scroll to position [1197, 0]
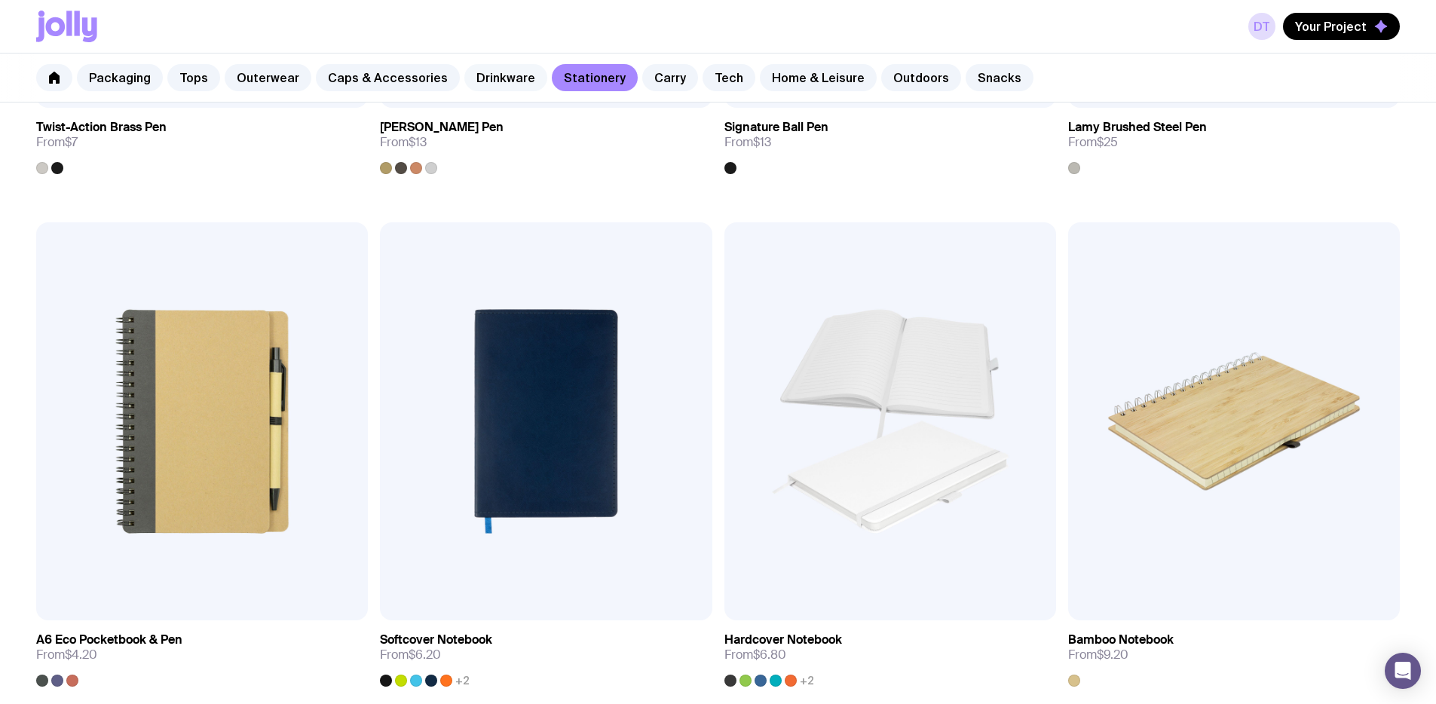
click at [482, 74] on link "Drinkware" at bounding box center [505, 77] width 83 height 27
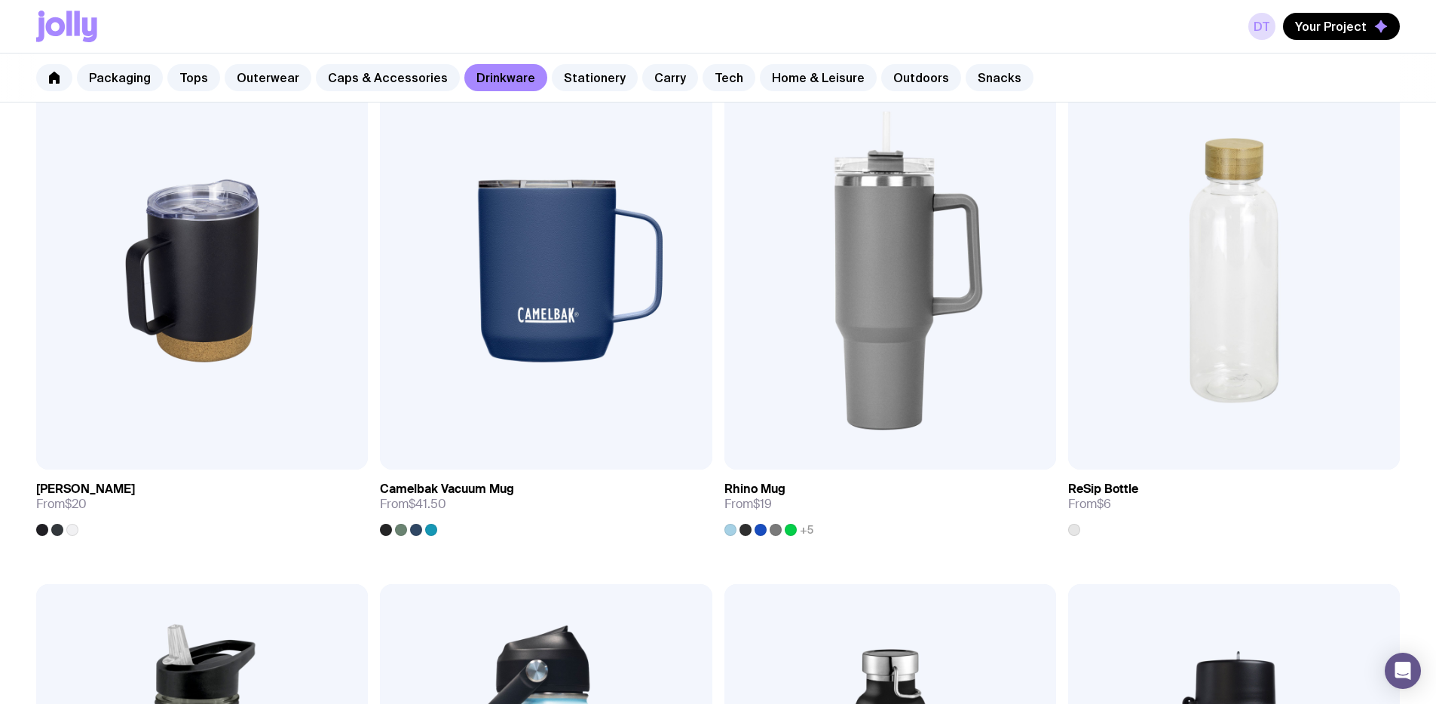
scroll to position [1413, 0]
